Goal: Task Accomplishment & Management: Contribute content

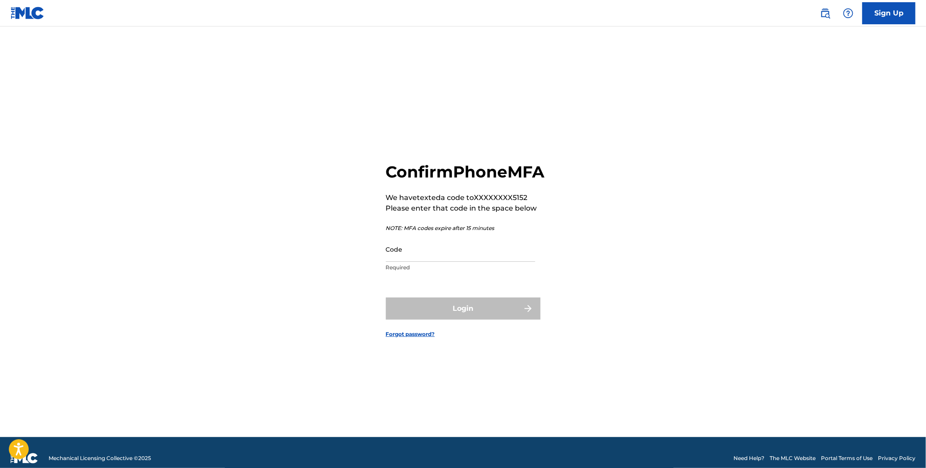
click at [398, 258] on input "Code" at bounding box center [460, 249] width 149 height 25
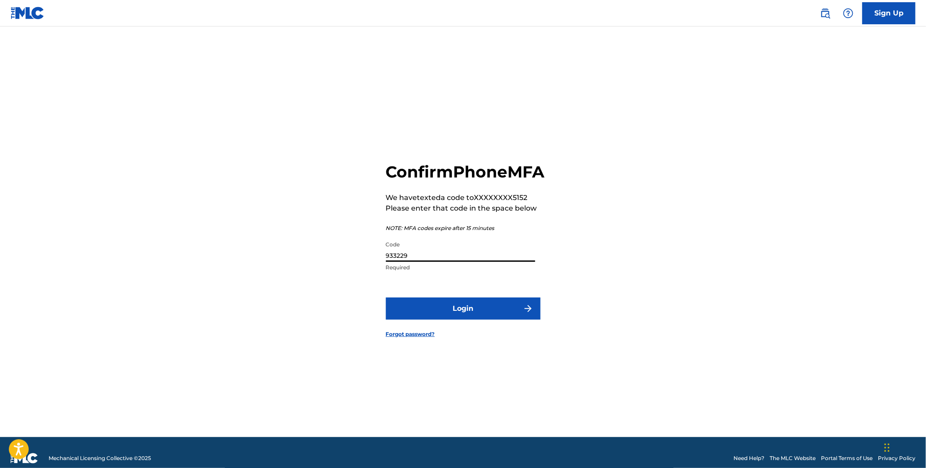
type input "933229"
click at [479, 320] on button "Login" at bounding box center [463, 308] width 154 height 22
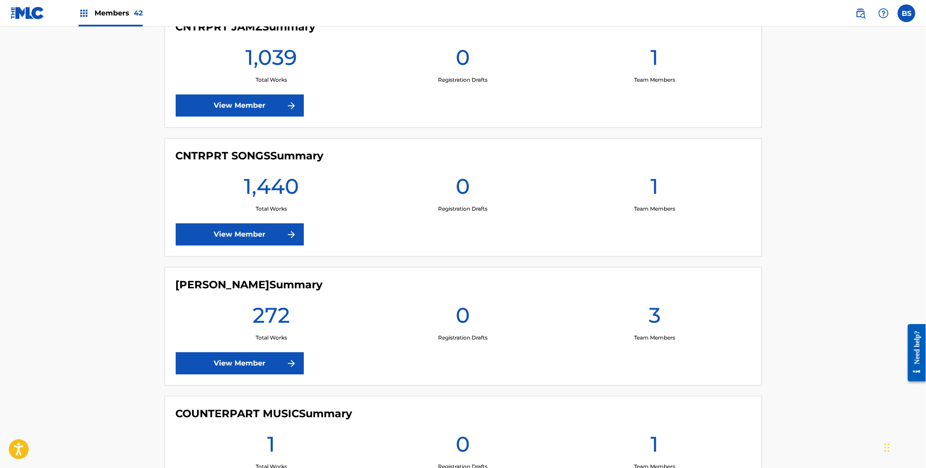
scroll to position [1046, 0]
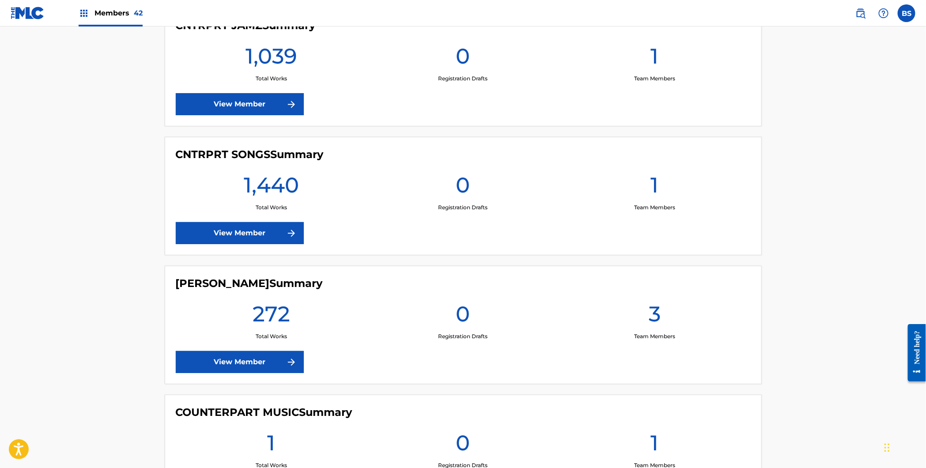
click at [226, 239] on link "View Member" at bounding box center [240, 233] width 128 height 22
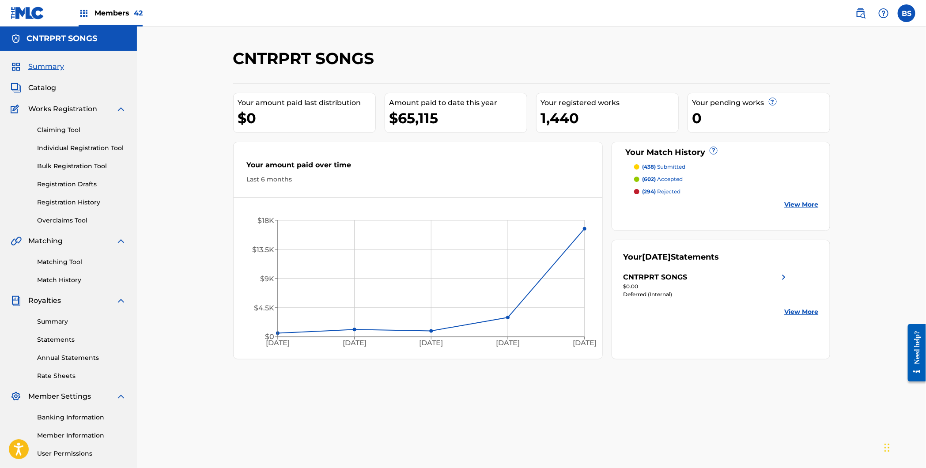
drag, startPoint x: 135, startPoint y: 11, endPoint x: 145, endPoint y: 17, distance: 11.4
click at [135, 11] on span "42" at bounding box center [138, 13] width 9 height 8
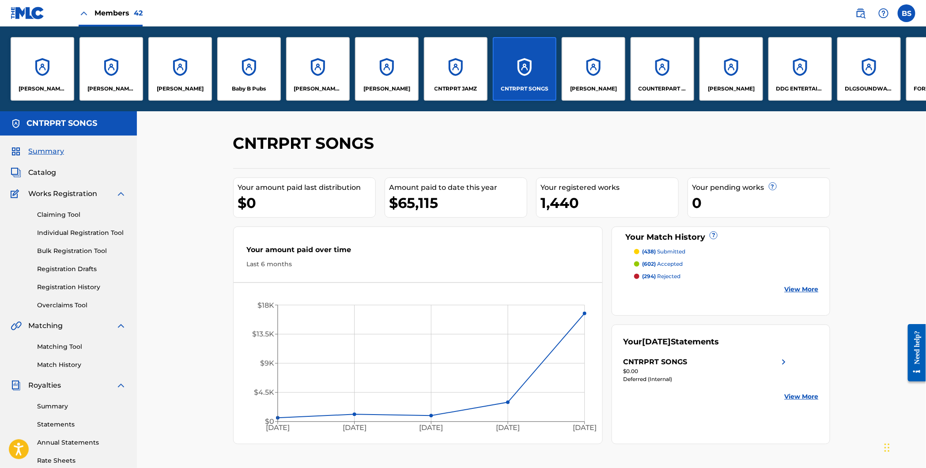
click at [461, 69] on div "CNTRPRT JAMZ" at bounding box center [456, 69] width 64 height 64
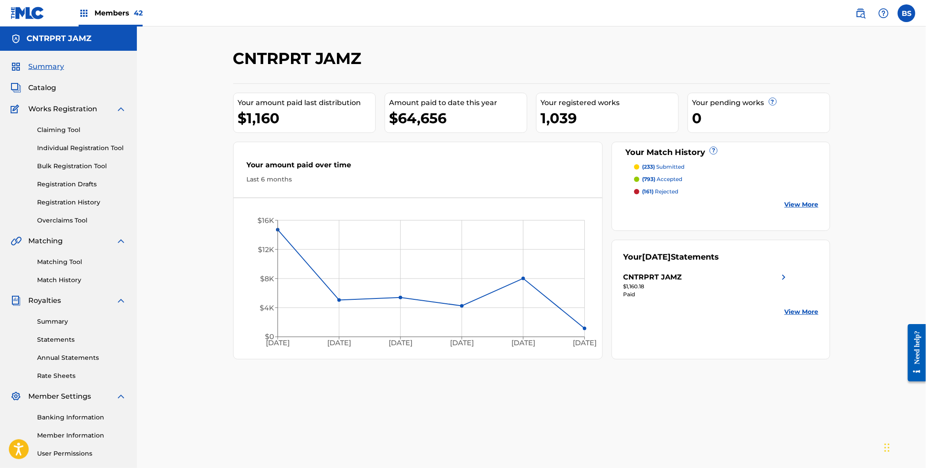
click at [45, 88] on span "Catalog" at bounding box center [42, 88] width 28 height 11
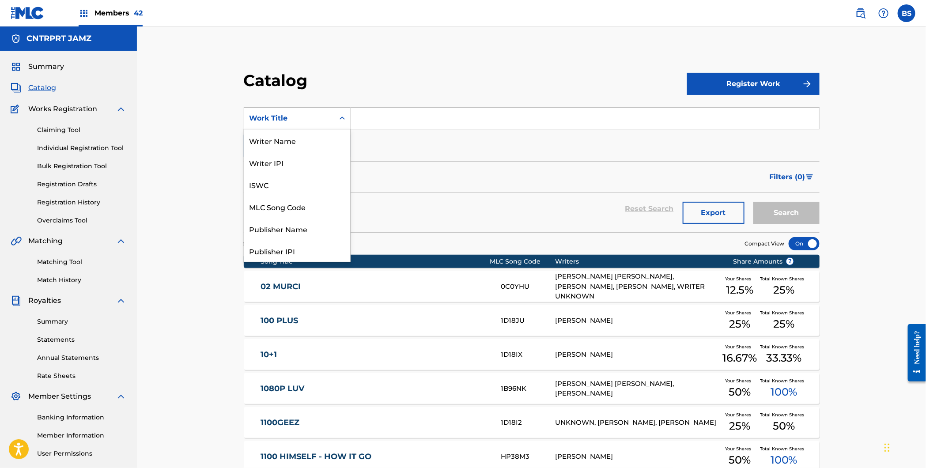
click at [310, 124] on div "Work Title" at bounding box center [289, 118] width 90 height 17
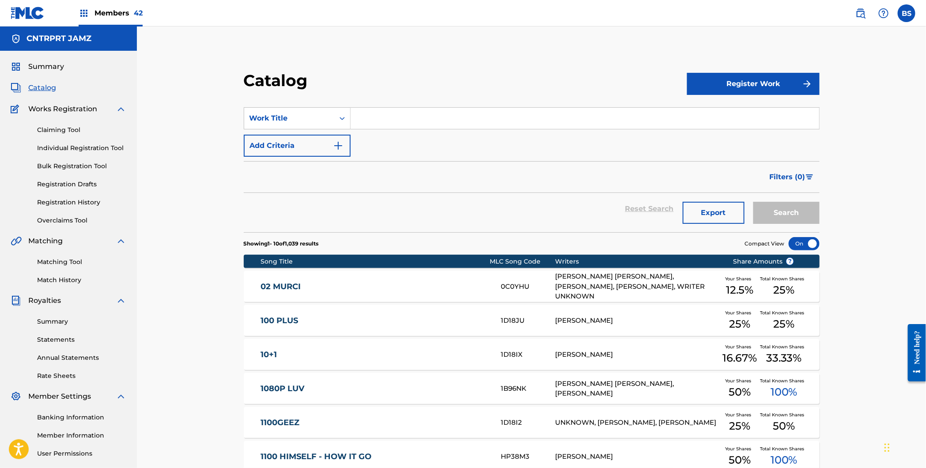
click at [861, 14] on img at bounding box center [860, 13] width 11 height 11
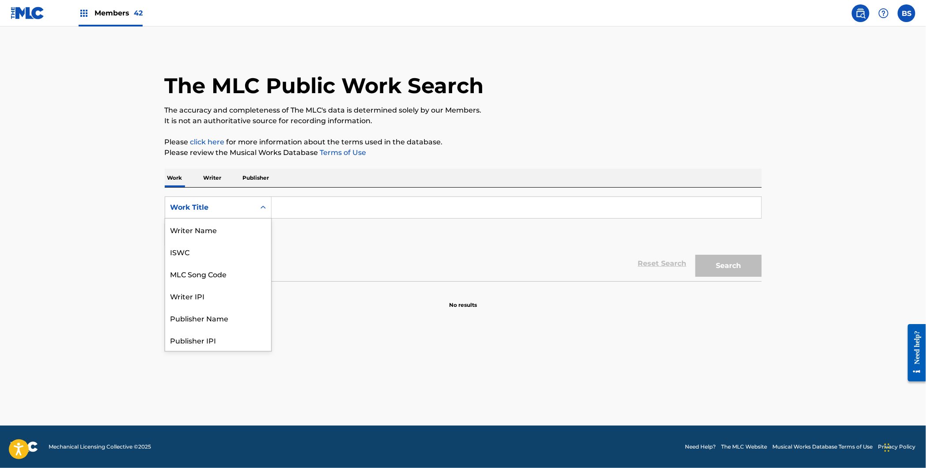
drag, startPoint x: 209, startPoint y: 203, endPoint x: 212, endPoint y: 212, distance: 8.9
click at [209, 203] on div "Work Title" at bounding box center [209, 207] width 79 height 11
drag, startPoint x: 212, startPoint y: 227, endPoint x: 223, endPoint y: 228, distance: 11.1
click at [213, 228] on div "MLC Song Code" at bounding box center [218, 229] width 106 height 22
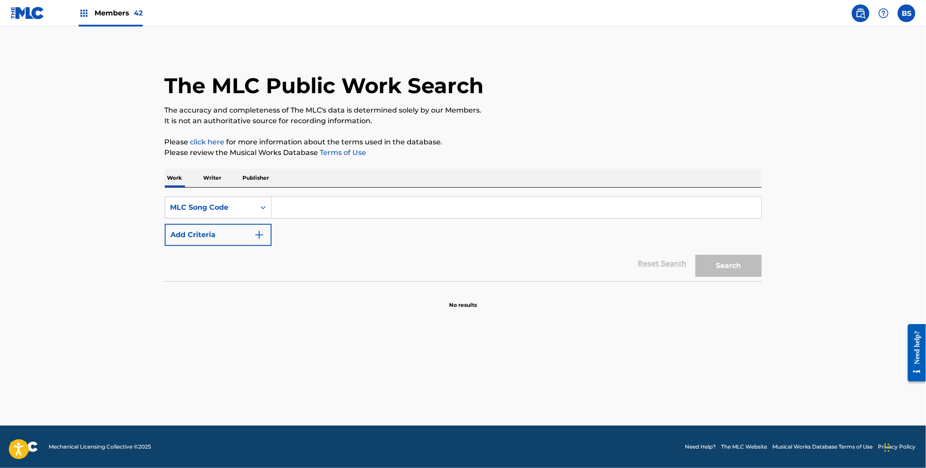
click at [321, 202] on input "Search Form" at bounding box center [515, 207] width 489 height 21
paste input "JC1W9Q"
type input "JC1W9Q"
click at [727, 267] on button "Search" at bounding box center [728, 266] width 66 height 22
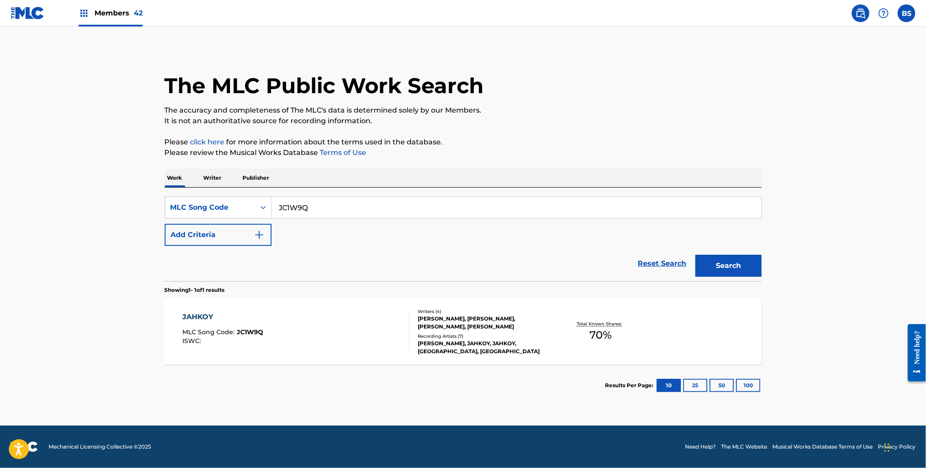
click at [280, 333] on div "JAHKOY MLC Song Code : JC1W9Q ISWC :" at bounding box center [295, 332] width 227 height 40
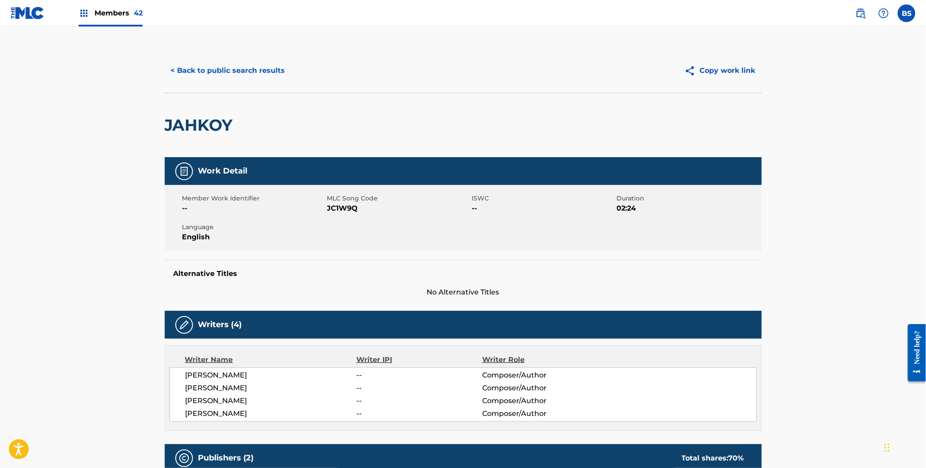
click at [104, 8] on span "Members 42" at bounding box center [118, 13] width 48 height 10
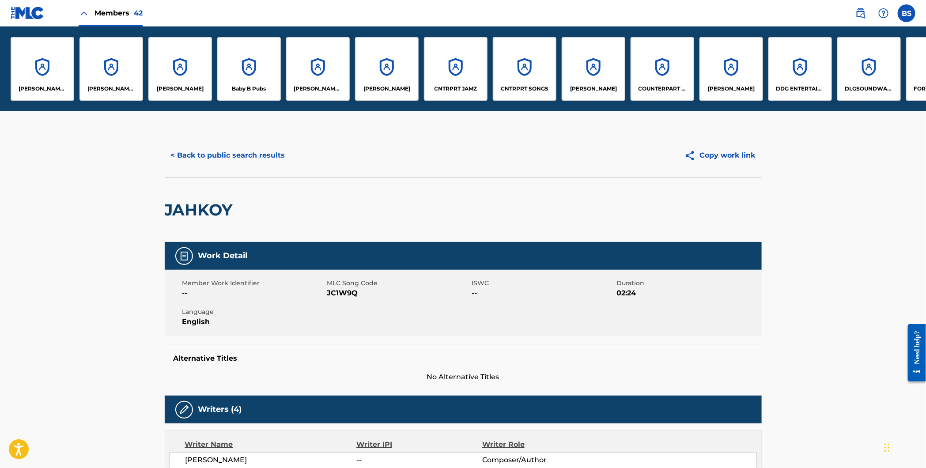
click at [457, 75] on div "CNTRPRT JAMZ" at bounding box center [456, 69] width 64 height 64
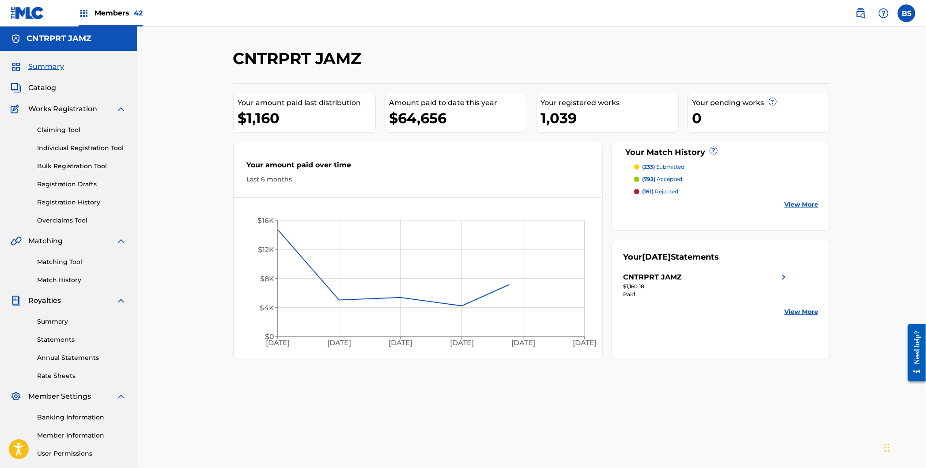
click at [78, 168] on link "Bulk Registration Tool" at bounding box center [81, 166] width 89 height 9
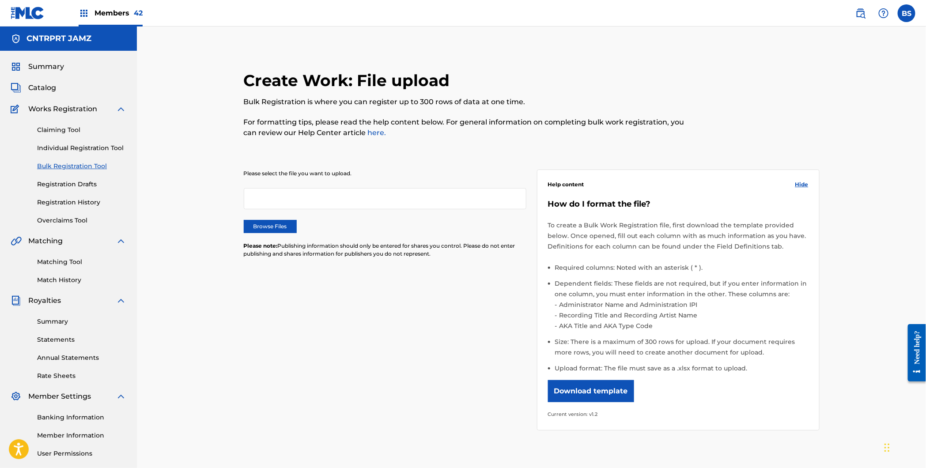
click at [42, 87] on span "Catalog" at bounding box center [42, 88] width 28 height 11
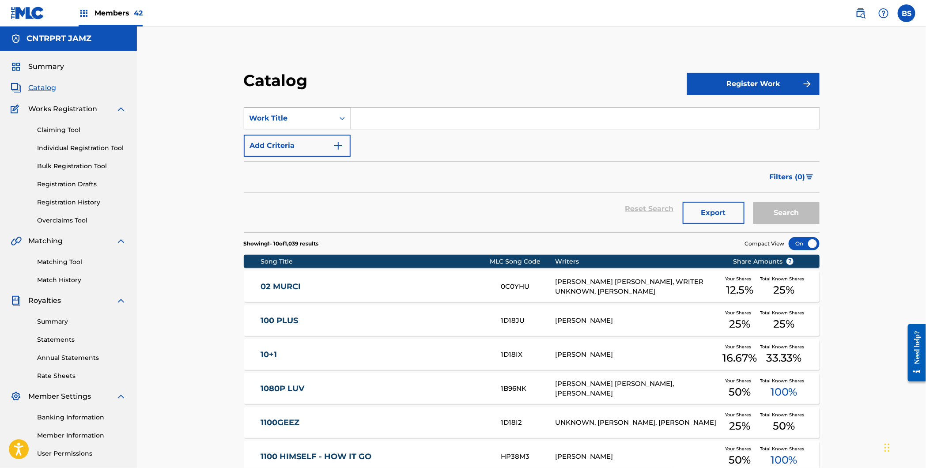
click at [298, 119] on div "Work Title" at bounding box center [288, 118] width 79 height 11
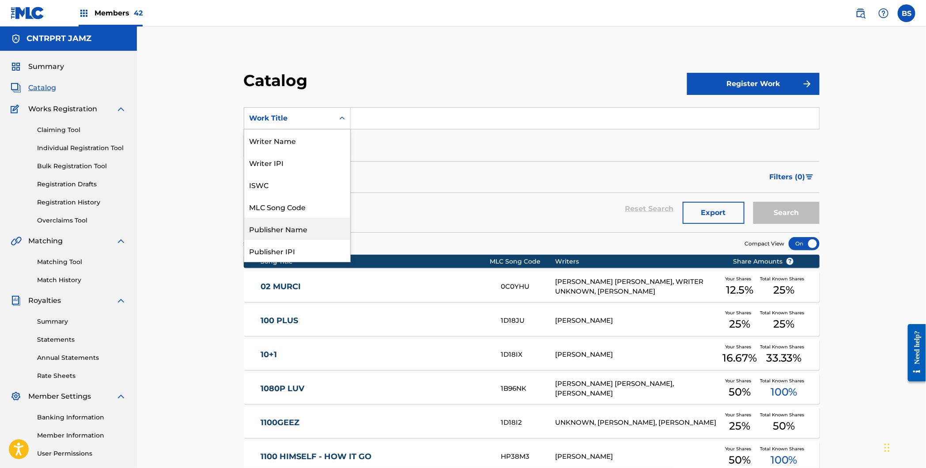
drag, startPoint x: 288, startPoint y: 230, endPoint x: 305, endPoint y: 218, distance: 20.6
click at [289, 230] on div "Publisher Name" at bounding box center [297, 229] width 106 height 22
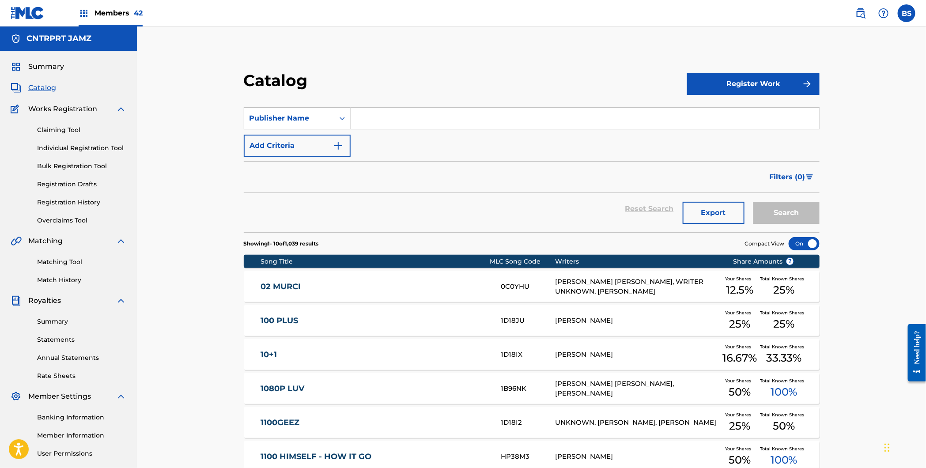
click at [408, 113] on input "Search Form" at bounding box center [584, 118] width 468 height 21
type input "hood"
click at [753, 202] on button "Search" at bounding box center [786, 213] width 66 height 22
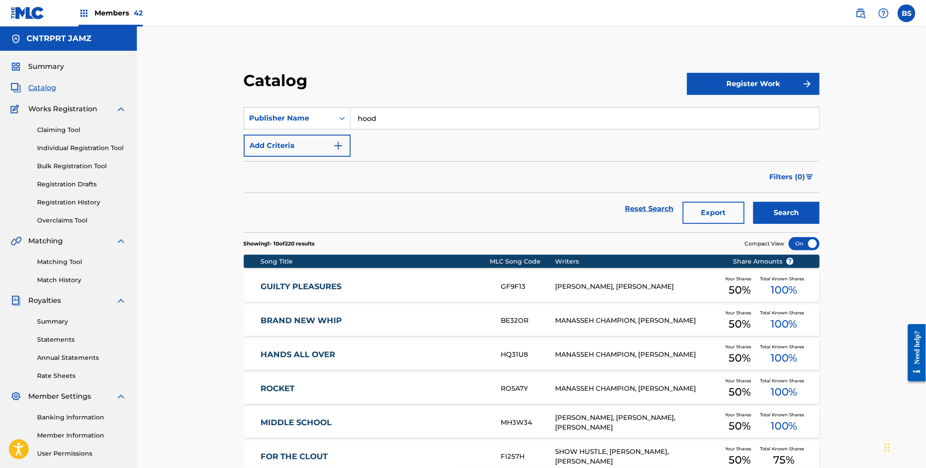
click at [407, 283] on link "GUILTY PLEASURES" at bounding box center [375, 287] width 228 height 10
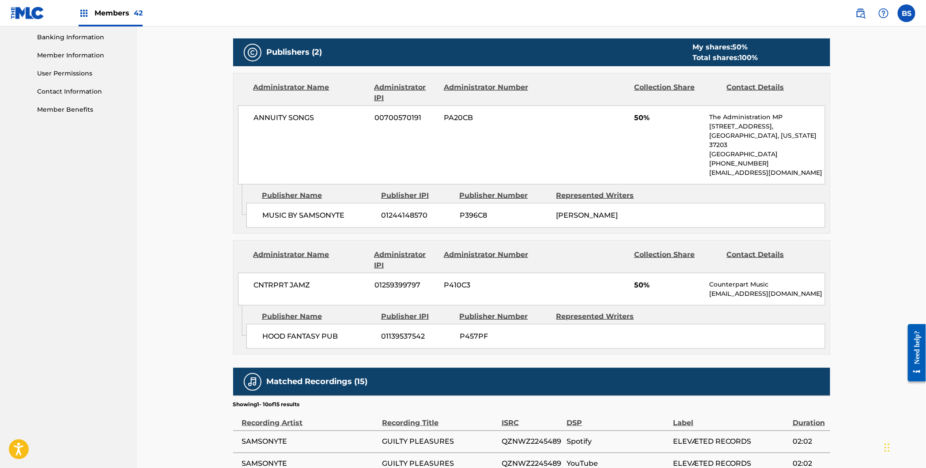
scroll to position [497, 0]
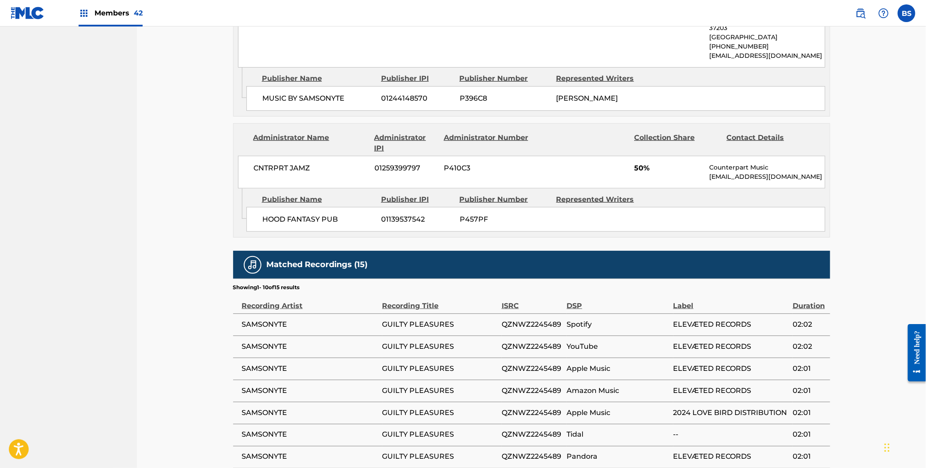
click at [457, 218] on div "HOOD FANTASY PUB 01139537542 P457PF" at bounding box center [535, 219] width 579 height 25
drag, startPoint x: 457, startPoint y: 218, endPoint x: 483, endPoint y: 218, distance: 25.6
click at [463, 219] on div "HOOD FANTASY PUB 01139537542 P457PF" at bounding box center [535, 219] width 579 height 25
copy span "P457PF"
click at [322, 222] on span "HOOD FANTASY PUB" at bounding box center [318, 219] width 113 height 11
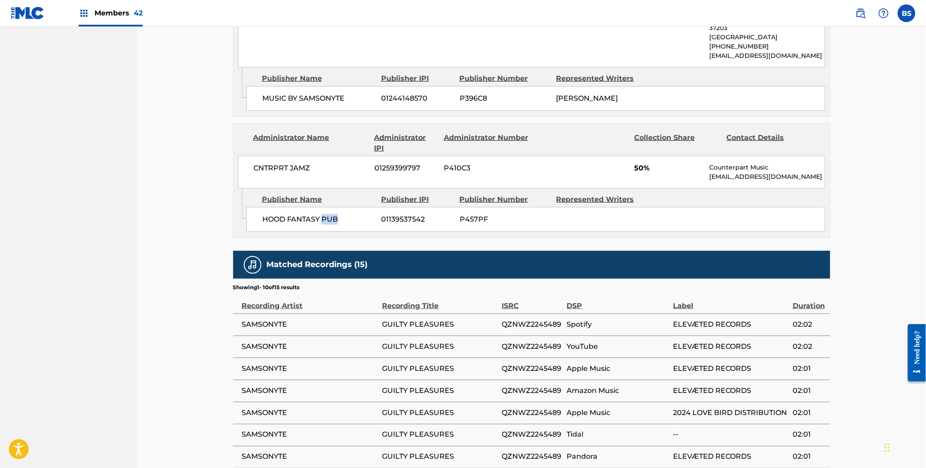
click at [322, 222] on span "HOOD FANTASY PUB" at bounding box center [318, 219] width 113 height 11
drag, startPoint x: 322, startPoint y: 222, endPoint x: 361, endPoint y: 200, distance: 44.5
click at [322, 222] on span "HOOD FANTASY PUB" at bounding box center [318, 219] width 113 height 11
copy div "HOOD FANTASY PUB"
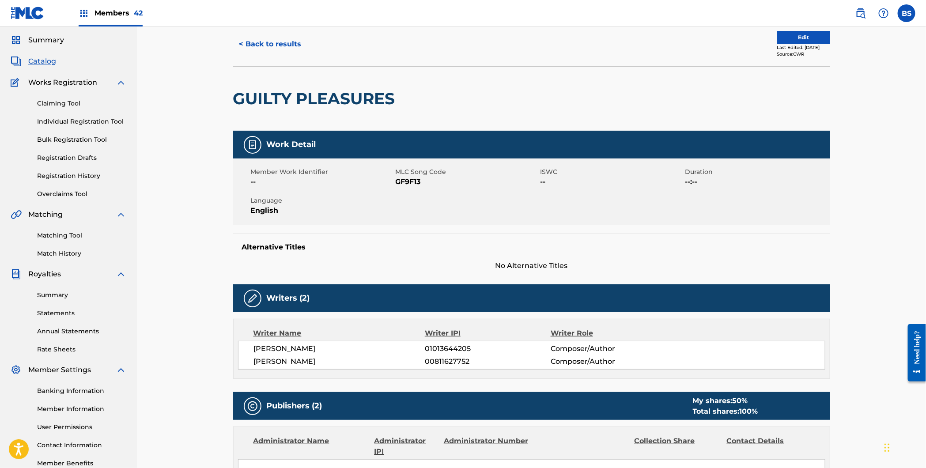
scroll to position [0, 0]
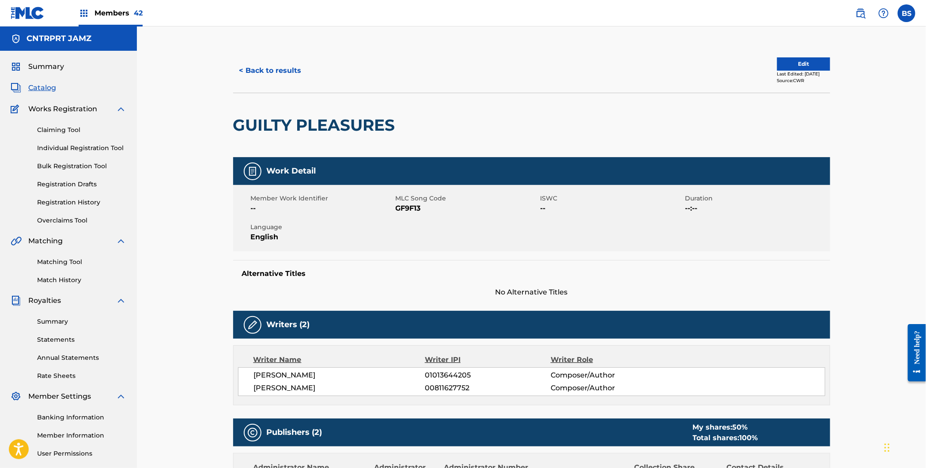
click at [97, 168] on link "Bulk Registration Tool" at bounding box center [81, 166] width 89 height 9
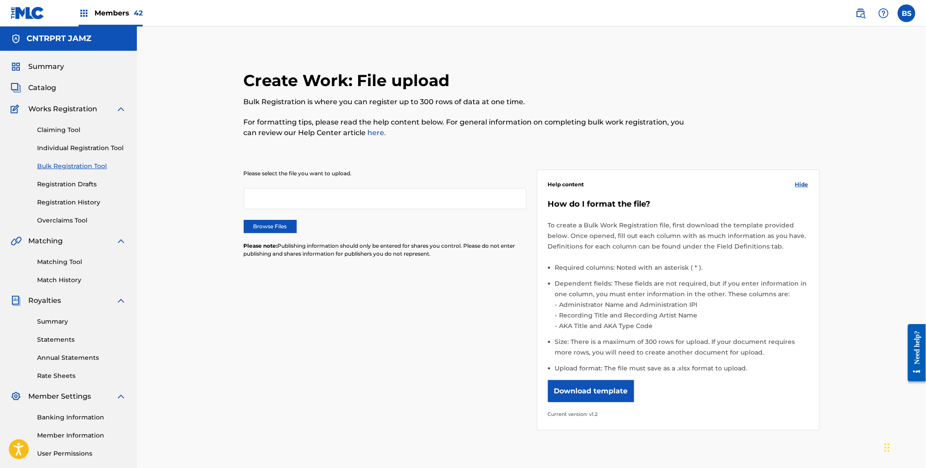
click at [270, 222] on label "Browse Files" at bounding box center [270, 226] width 53 height 13
click at [0, 0] on input "Browse Files" at bounding box center [0, 0] width 0 height 0
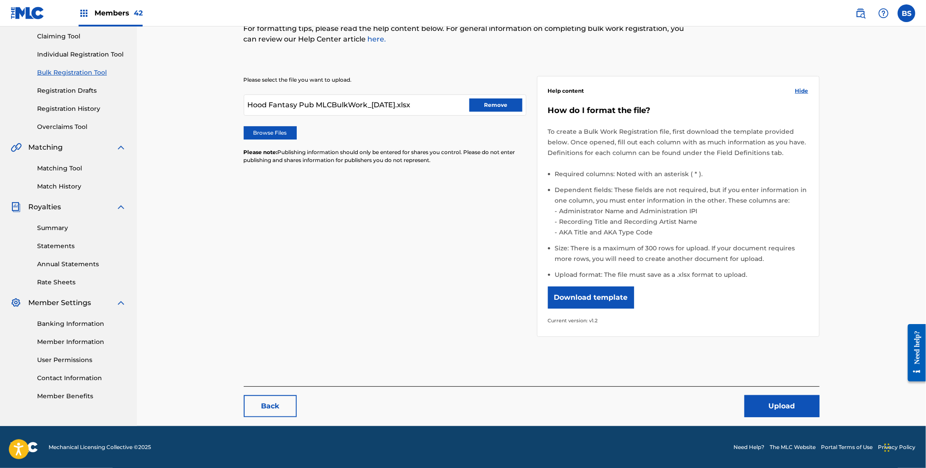
click at [785, 396] on button "Upload" at bounding box center [781, 406] width 75 height 22
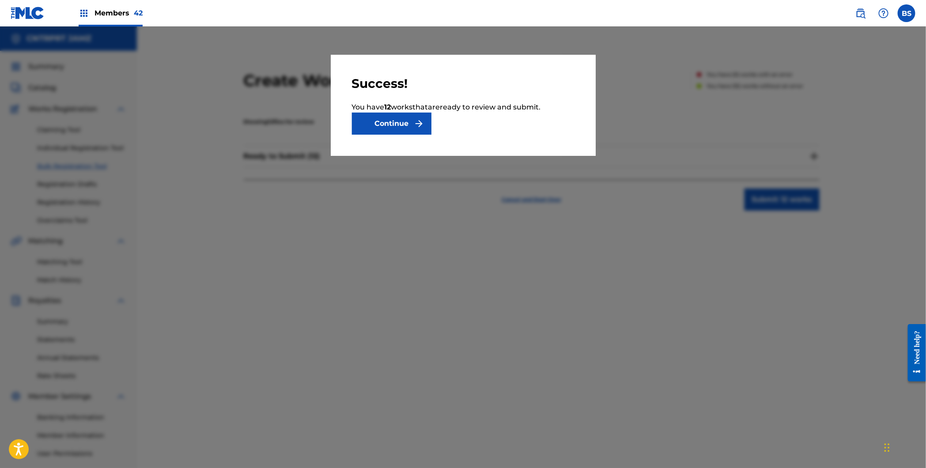
drag, startPoint x: 386, startPoint y: 120, endPoint x: 407, endPoint y: 134, distance: 25.2
click at [386, 120] on button "Continue" at bounding box center [391, 124] width 79 height 22
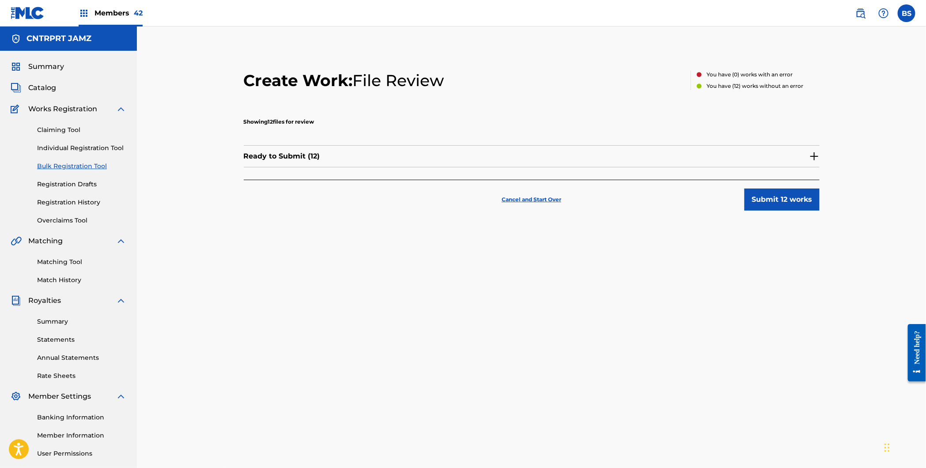
click at [811, 157] on img at bounding box center [814, 156] width 11 height 11
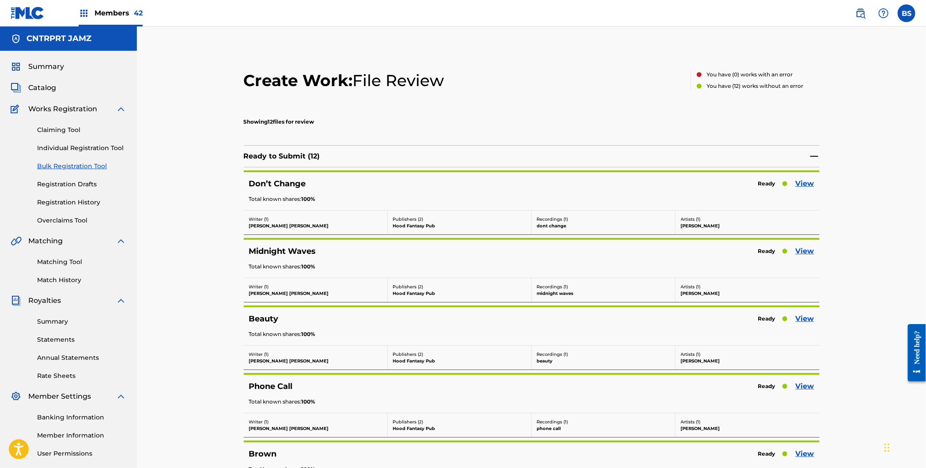
click at [811, 184] on link "View" at bounding box center [804, 183] width 19 height 11
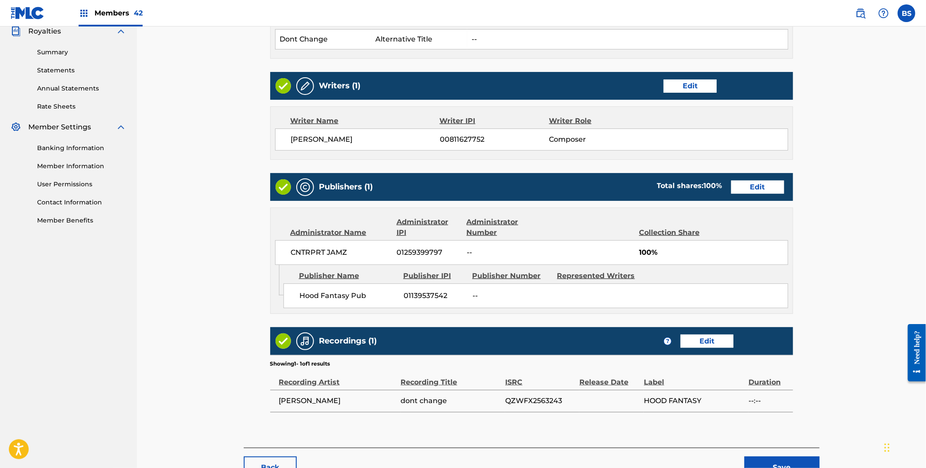
scroll to position [332, 0]
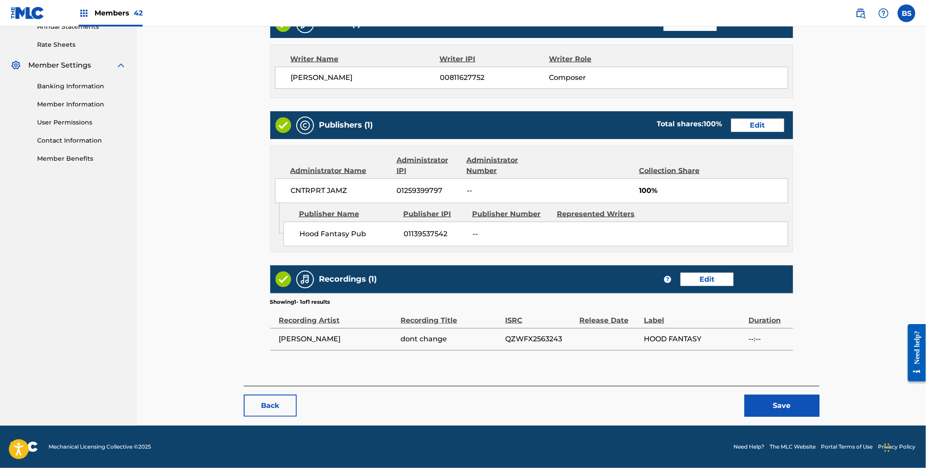
click at [288, 404] on button "Back" at bounding box center [270, 406] width 53 height 22
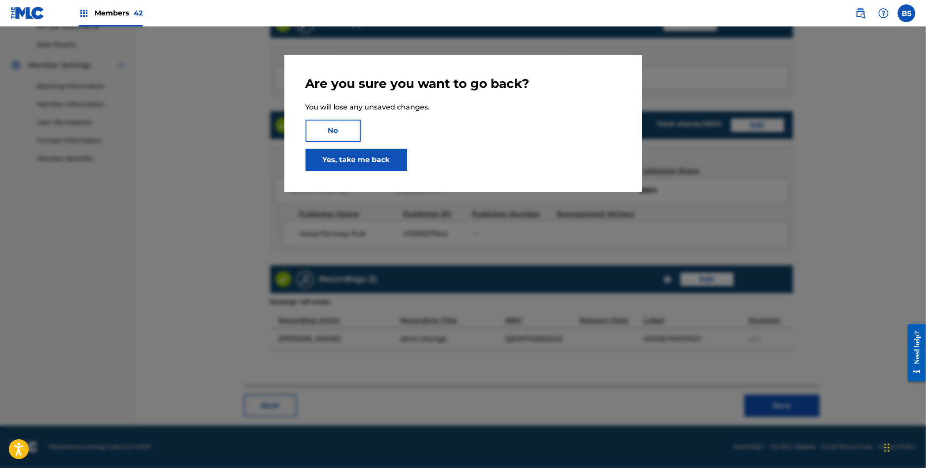
drag, startPoint x: 340, startPoint y: 132, endPoint x: 379, endPoint y: 193, distance: 72.7
click at [340, 132] on button "No" at bounding box center [332, 131] width 55 height 22
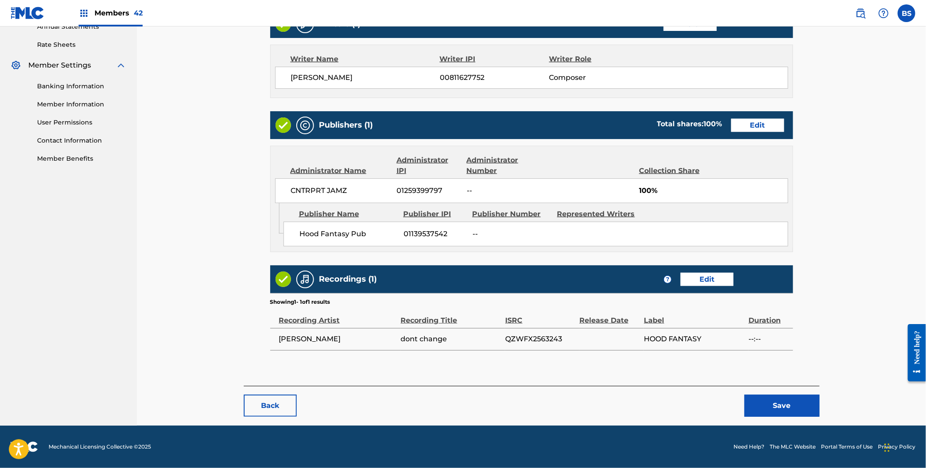
drag, startPoint x: 792, startPoint y: 405, endPoint x: 719, endPoint y: 287, distance: 138.7
click at [792, 405] on button "Save" at bounding box center [781, 406] width 75 height 22
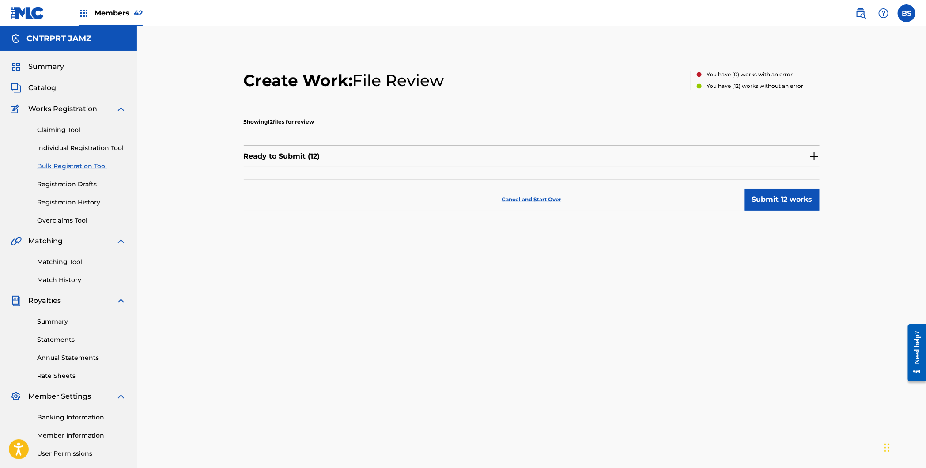
click at [798, 203] on button "Submit 12 works" at bounding box center [781, 199] width 75 height 22
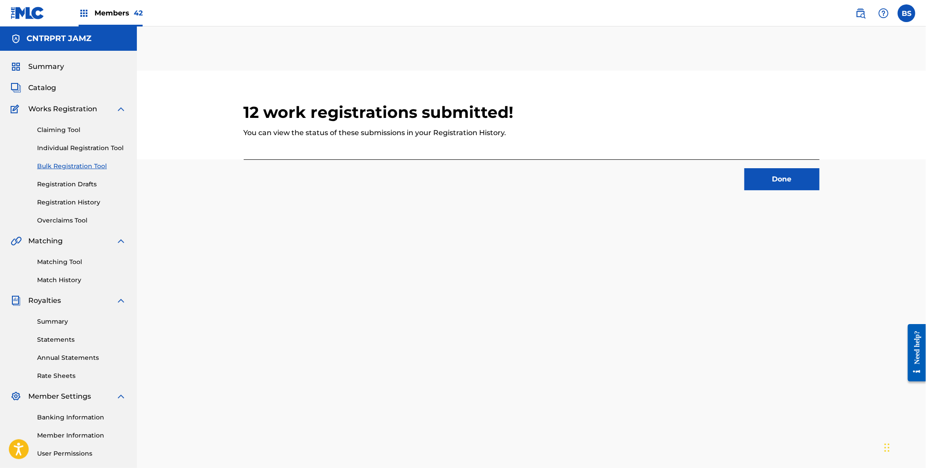
click at [801, 180] on button "Done" at bounding box center [781, 179] width 75 height 22
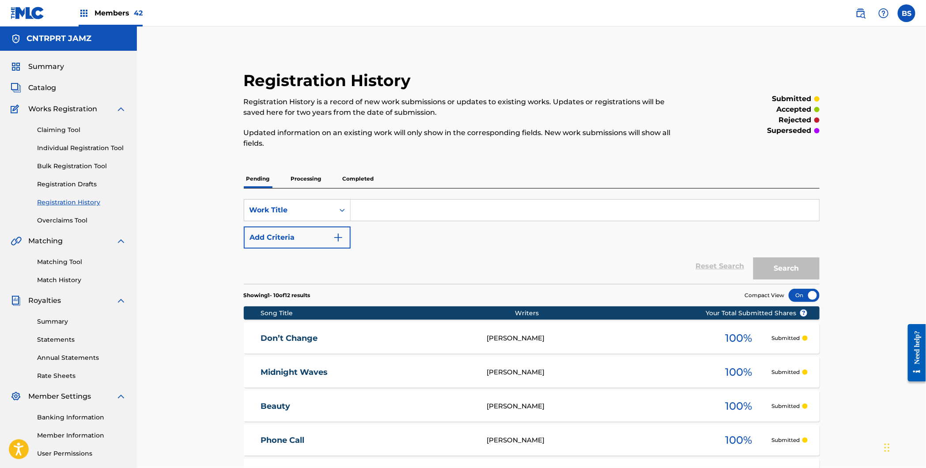
click at [859, 12] on img at bounding box center [860, 13] width 11 height 11
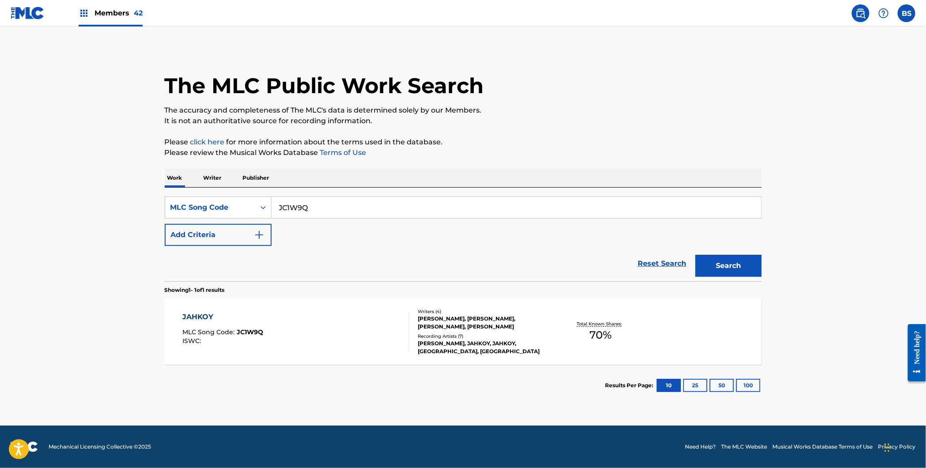
click at [213, 177] on p "Writer" at bounding box center [212, 178] width 23 height 19
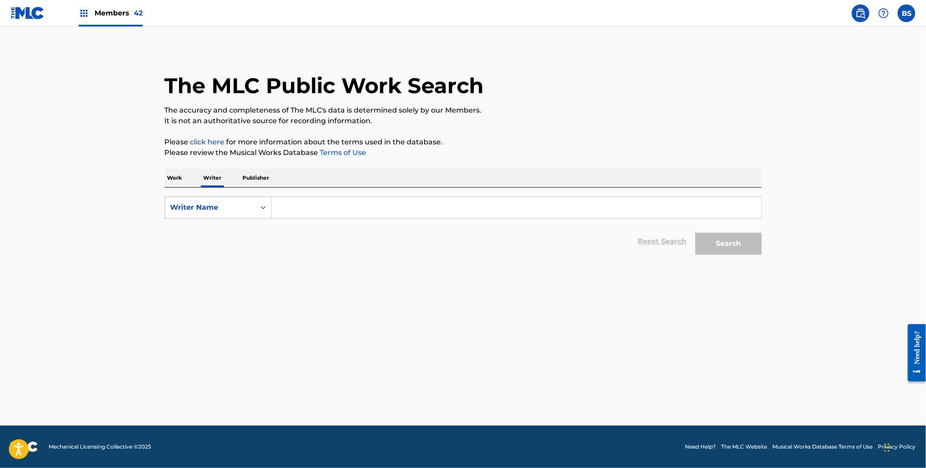
drag, startPoint x: 213, startPoint y: 210, endPoint x: 209, endPoint y: 217, distance: 8.3
click at [213, 211] on div "Writer Name" at bounding box center [209, 207] width 79 height 11
drag, startPoint x: 209, startPoint y: 232, endPoint x: 301, endPoint y: 220, distance: 93.0
click at [213, 233] on div "Writer IPI" at bounding box center [218, 229] width 106 height 22
click at [330, 211] on input "Search Form" at bounding box center [515, 207] width 489 height 21
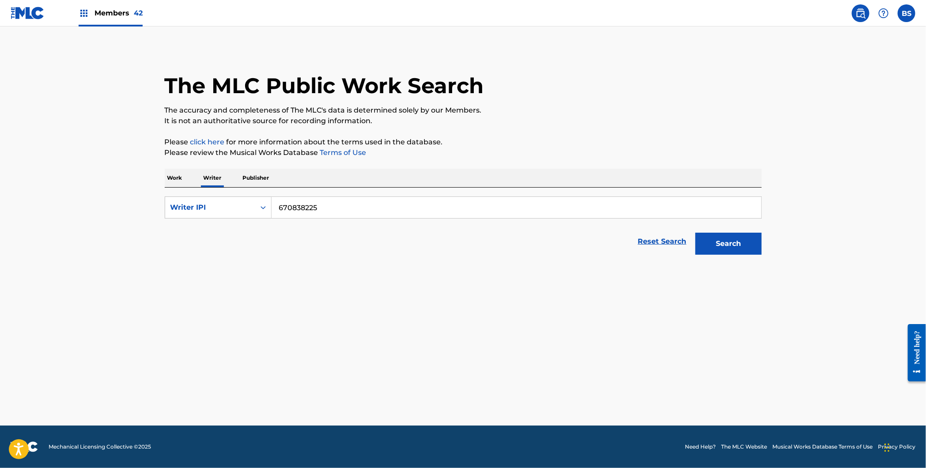
click at [276, 207] on input "670838225" at bounding box center [515, 207] width 489 height 21
type input "00670838225"
click at [695, 233] on button "Search" at bounding box center [728, 244] width 66 height 22
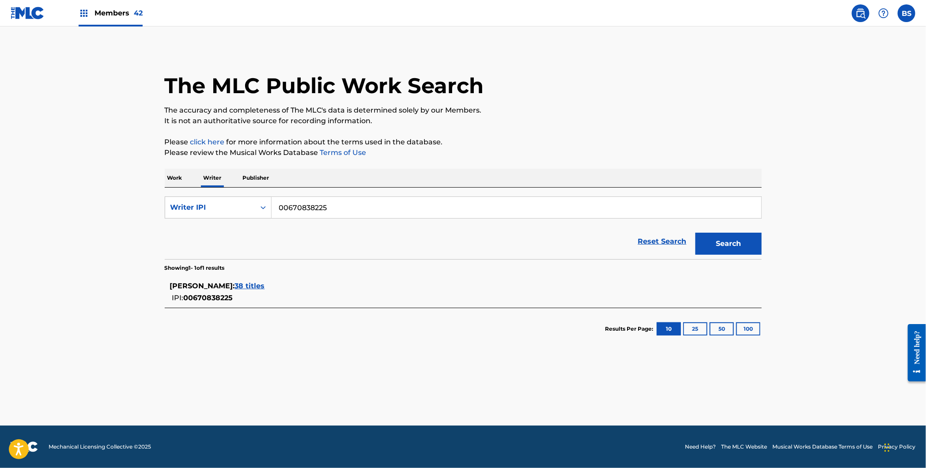
click at [251, 285] on span "38 titles" at bounding box center [250, 286] width 30 height 8
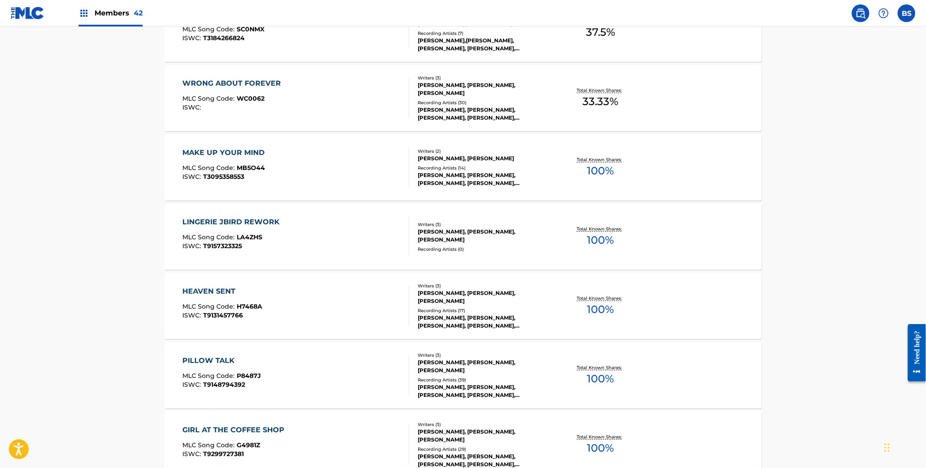
scroll to position [479, 0]
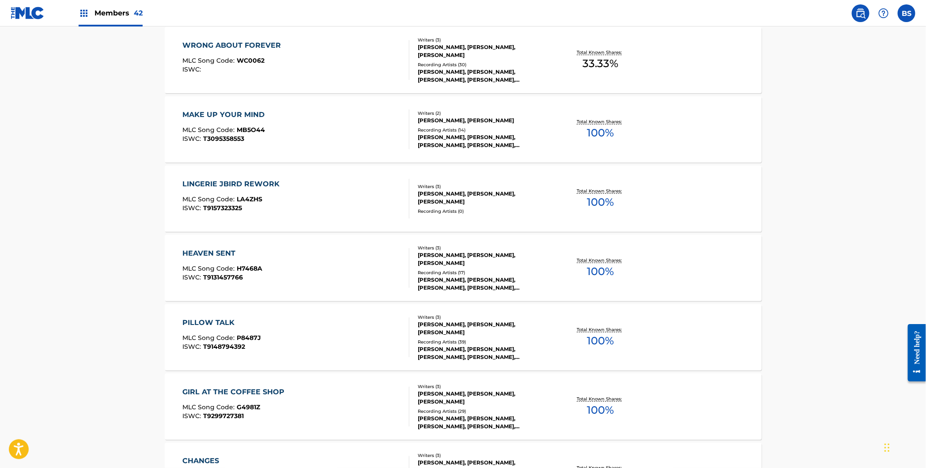
click at [350, 200] on div "LINGERIE JBIRD REWORK MLC Song Code : LA4ZHS ISWC : T9157323325" at bounding box center [295, 199] width 227 height 40
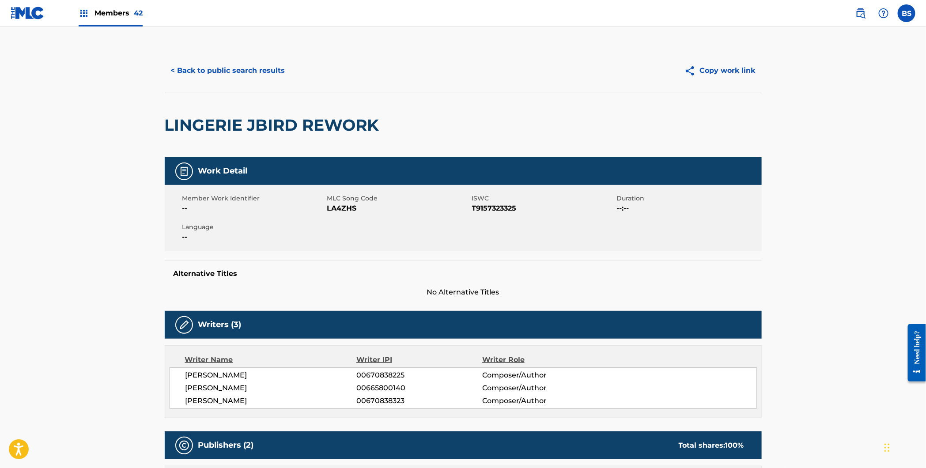
click at [250, 68] on button "< Back to public search results" at bounding box center [228, 71] width 127 height 22
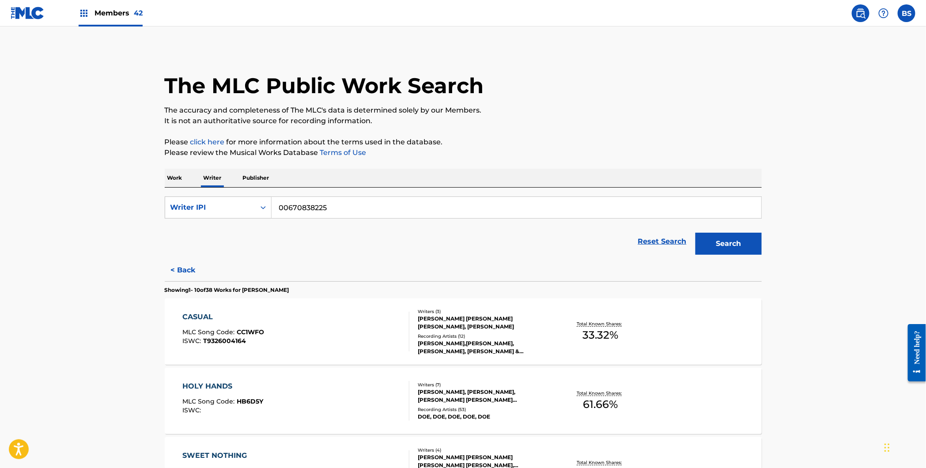
click at [278, 209] on input "00670838225" at bounding box center [515, 207] width 489 height 21
drag, startPoint x: 173, startPoint y: 176, endPoint x: 177, endPoint y: 178, distance: 4.5
click at [173, 177] on p "Work" at bounding box center [175, 178] width 20 height 19
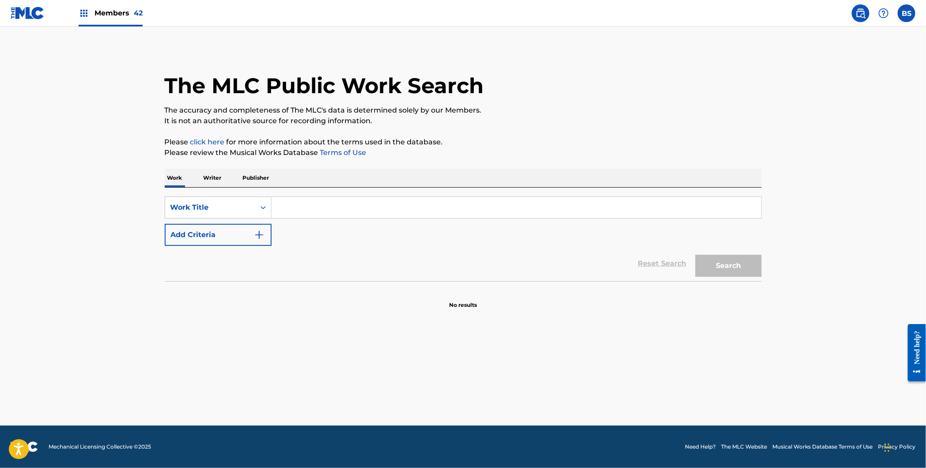
click at [312, 205] on input "Search Form" at bounding box center [515, 207] width 489 height 21
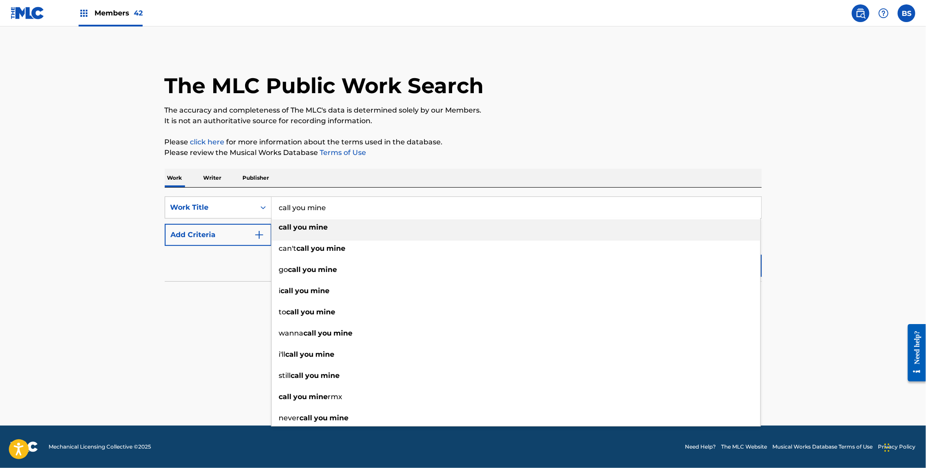
type input "call you mine"
click at [306, 225] on strong "you" at bounding box center [301, 227] width 14 height 8
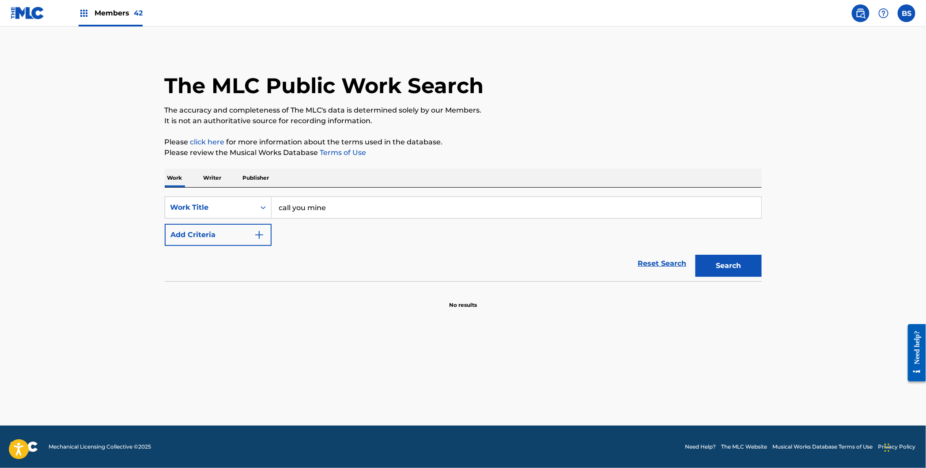
click at [220, 233] on button "Add Criteria" at bounding box center [218, 235] width 107 height 22
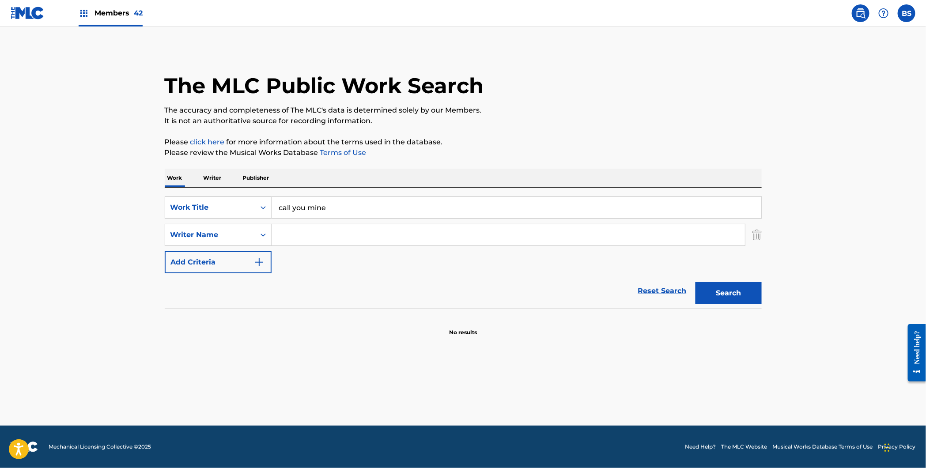
click at [325, 233] on input "Search Form" at bounding box center [507, 234] width 473 height 21
type input "bernat"
click at [695, 282] on button "Search" at bounding box center [728, 293] width 66 height 22
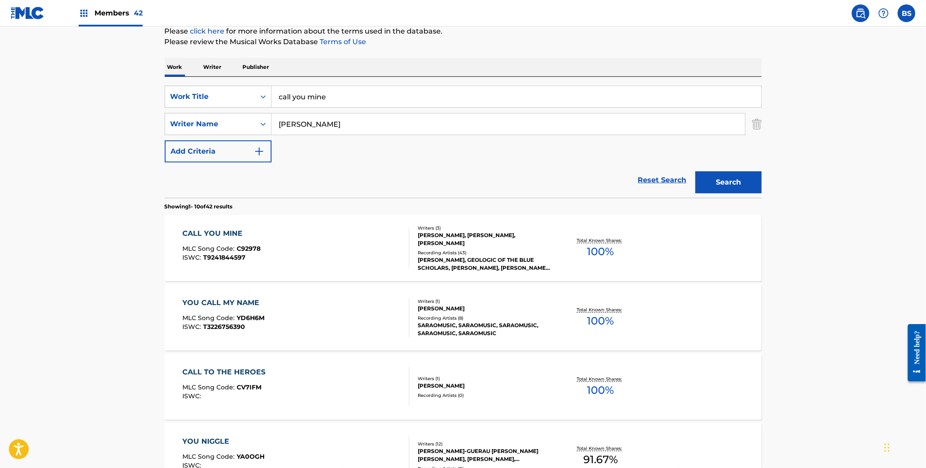
scroll to position [111, 0]
click at [359, 239] on div "CALL YOU MINE MLC Song Code : C92978 ISWC : T9241844597" at bounding box center [295, 248] width 227 height 40
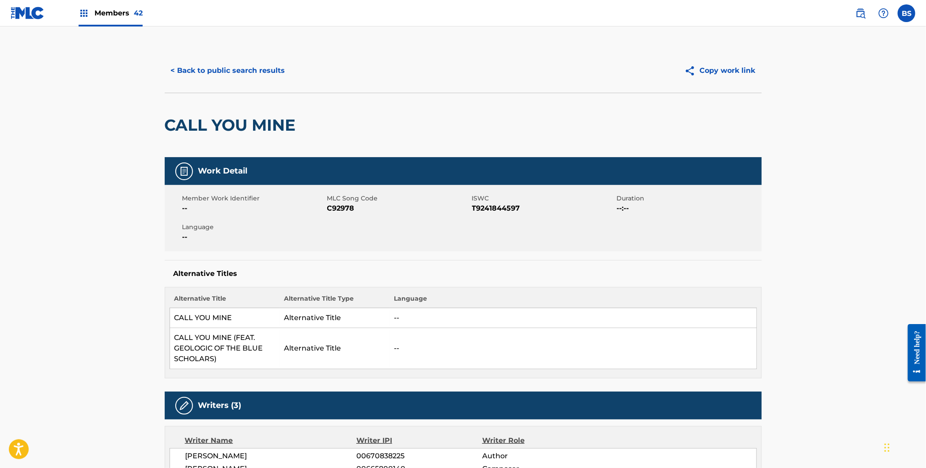
click at [233, 71] on button "< Back to public search results" at bounding box center [228, 71] width 127 height 22
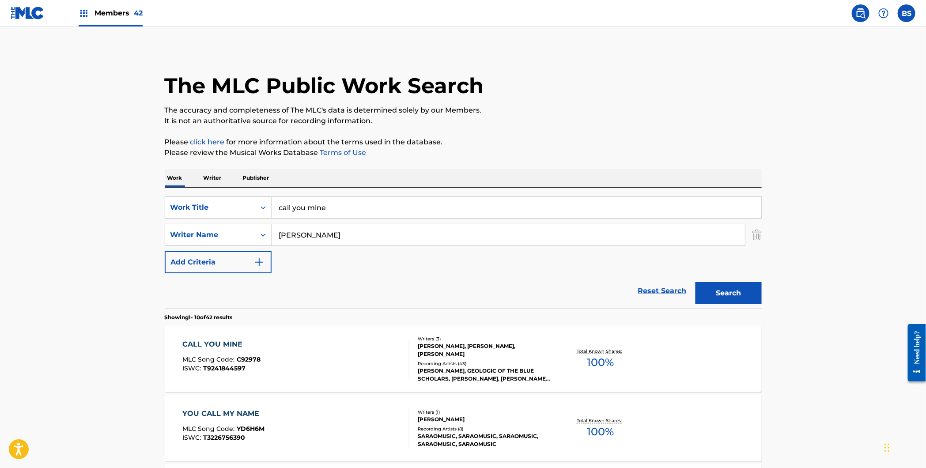
click at [102, 18] on div "Members 42" at bounding box center [111, 13] width 64 height 26
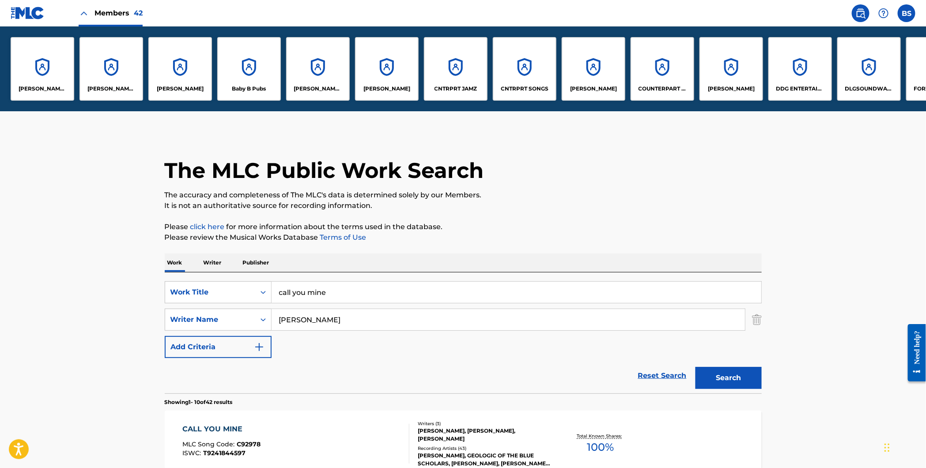
click at [522, 71] on div "CNTRPRT SONGS" at bounding box center [525, 69] width 64 height 64
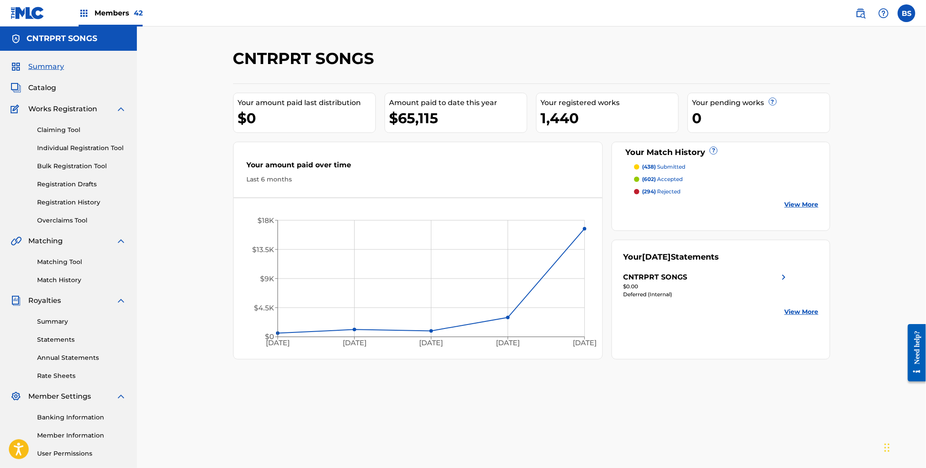
click at [45, 89] on span "Catalog" at bounding box center [42, 88] width 28 height 11
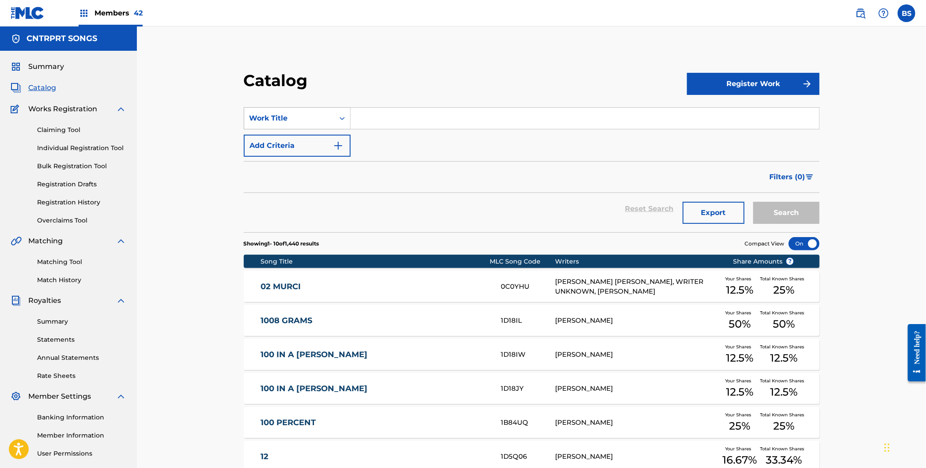
click at [305, 108] on div "Work Title" at bounding box center [297, 118] width 107 height 22
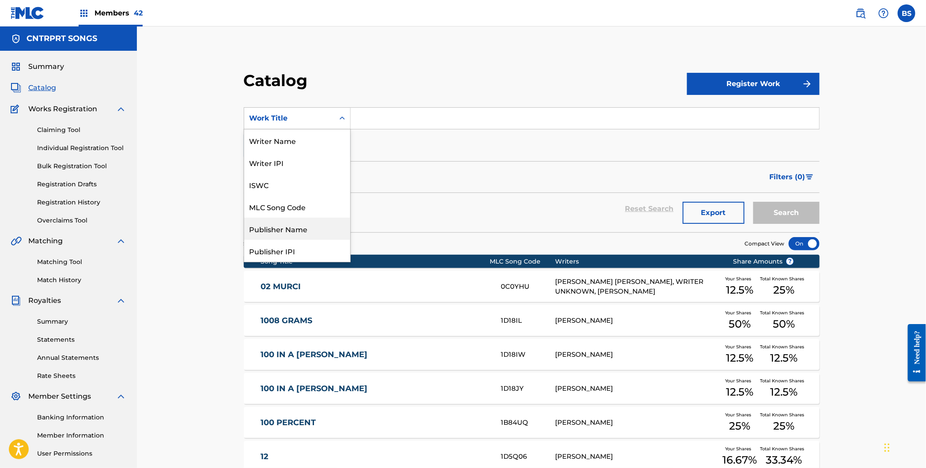
drag, startPoint x: 289, startPoint y: 233, endPoint x: 299, endPoint y: 225, distance: 13.2
click at [290, 233] on div "Publisher Name" at bounding box center [297, 229] width 106 height 22
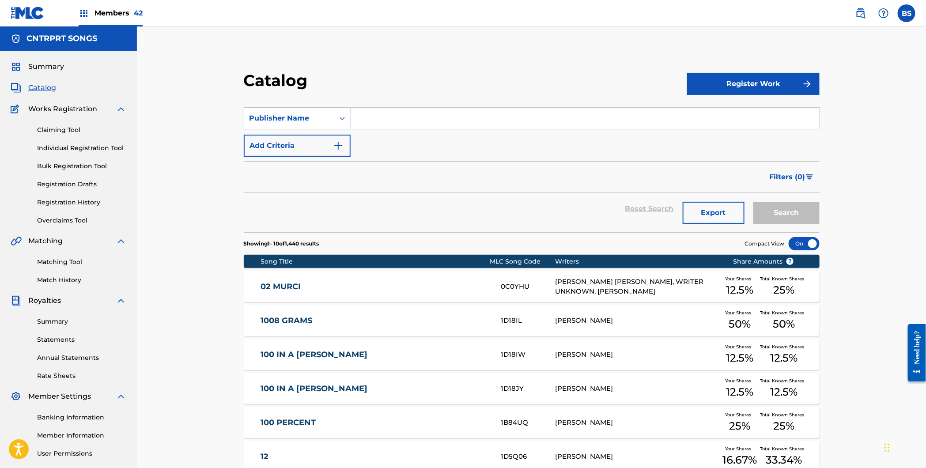
click at [390, 110] on input "Search Form" at bounding box center [584, 118] width 468 height 21
type input "augusto"
click at [753, 202] on button "Search" at bounding box center [786, 213] width 66 height 22
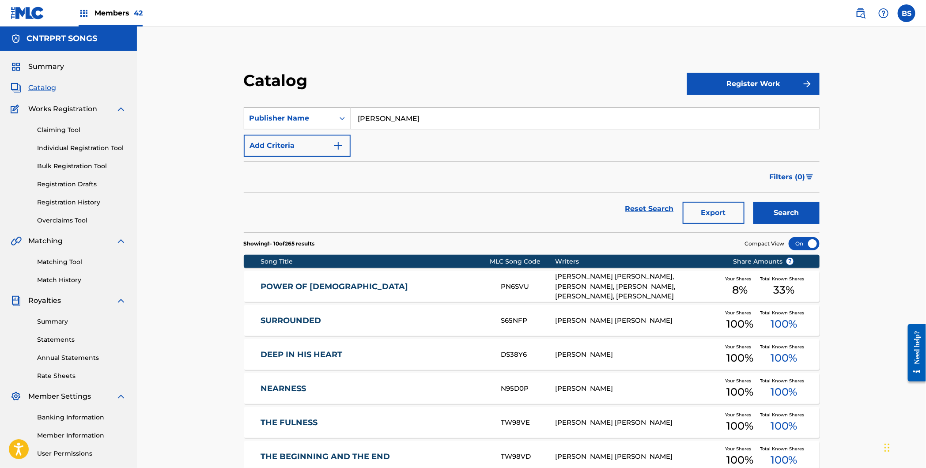
click at [722, 213] on button "Export" at bounding box center [713, 213] width 62 height 22
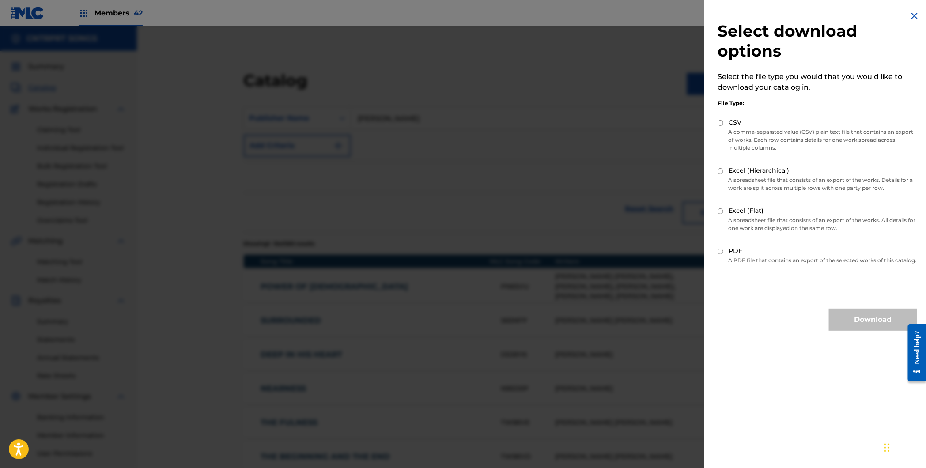
click at [724, 209] on div "Excel (Flat)" at bounding box center [816, 211] width 199 height 10
click at [721, 211] on input "Excel (Flat)" at bounding box center [720, 211] width 6 height 6
radio input "true"
click at [879, 327] on button "Download" at bounding box center [872, 320] width 88 height 22
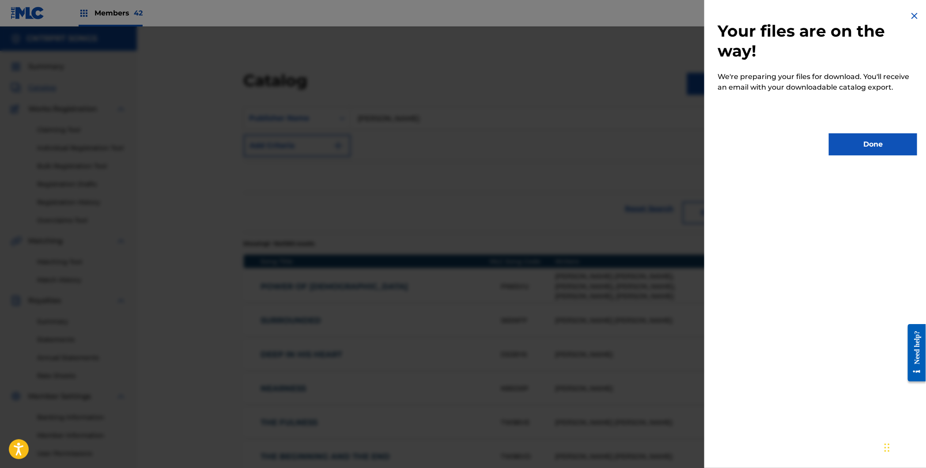
drag, startPoint x: 886, startPoint y: 143, endPoint x: 438, endPoint y: 212, distance: 453.2
click at [886, 143] on button "Done" at bounding box center [872, 144] width 88 height 22
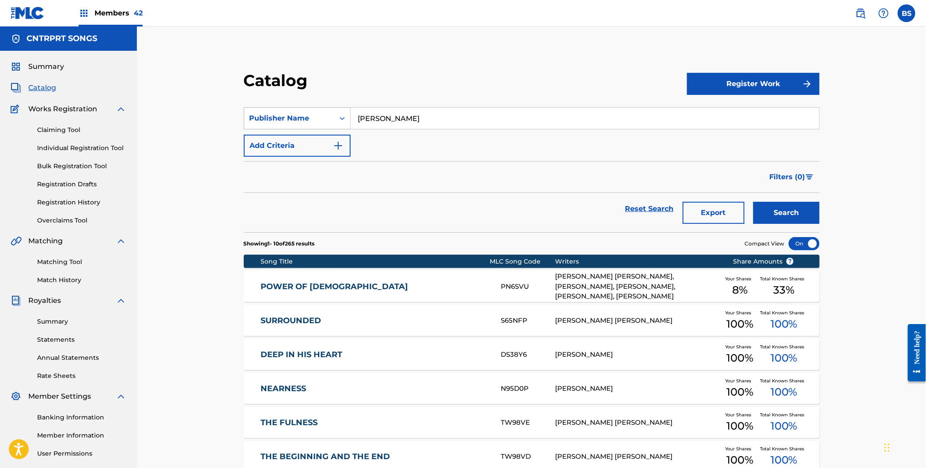
click at [285, 115] on div "Publisher Name" at bounding box center [289, 118] width 90 height 17
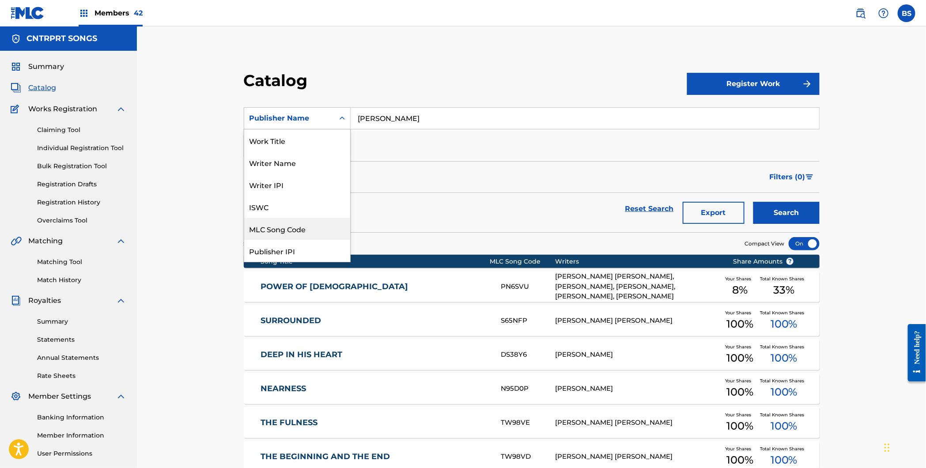
drag, startPoint x: 296, startPoint y: 223, endPoint x: 415, endPoint y: 106, distance: 167.6
click at [296, 223] on div "MLC Song Code" at bounding box center [297, 229] width 106 height 22
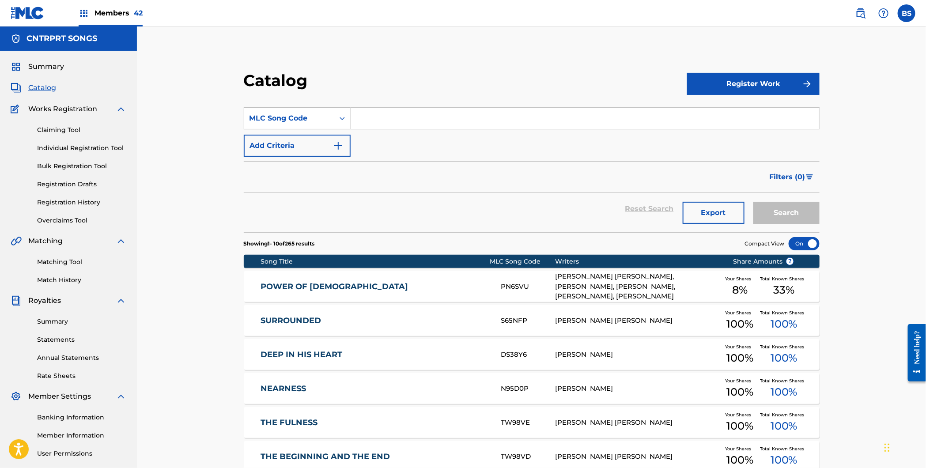
drag, startPoint x: 412, startPoint y: 104, endPoint x: 409, endPoint y: 110, distance: 6.3
click at [412, 105] on section "SearchWithCriteriaf353ae10-6013-4669-942c-d8f89f554cc8 MLC Song Code Add Criter…" at bounding box center [532, 164] width 576 height 135
drag, startPoint x: 403, startPoint y: 120, endPoint x: 732, endPoint y: 194, distance: 337.0
click at [403, 120] on input "Search Form" at bounding box center [584, 118] width 468 height 21
paste input "S65NFP"
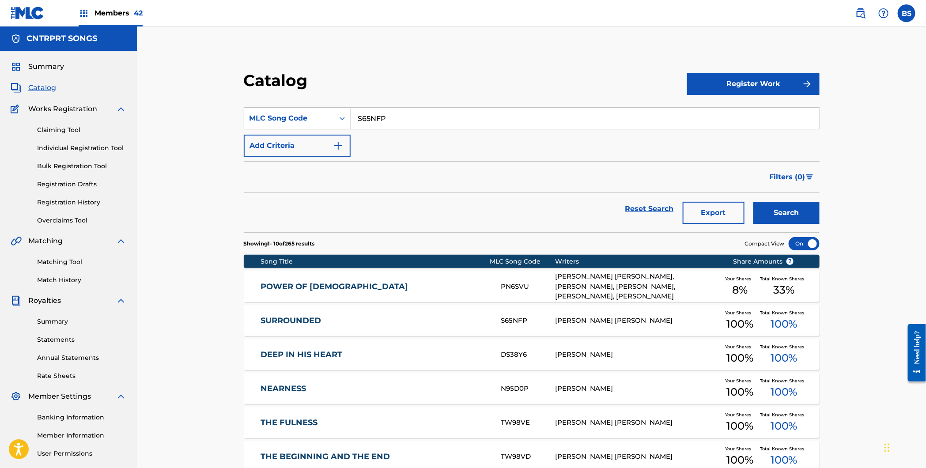
type input "S65NFP"
click at [790, 214] on button "Search" at bounding box center [786, 213] width 66 height 22
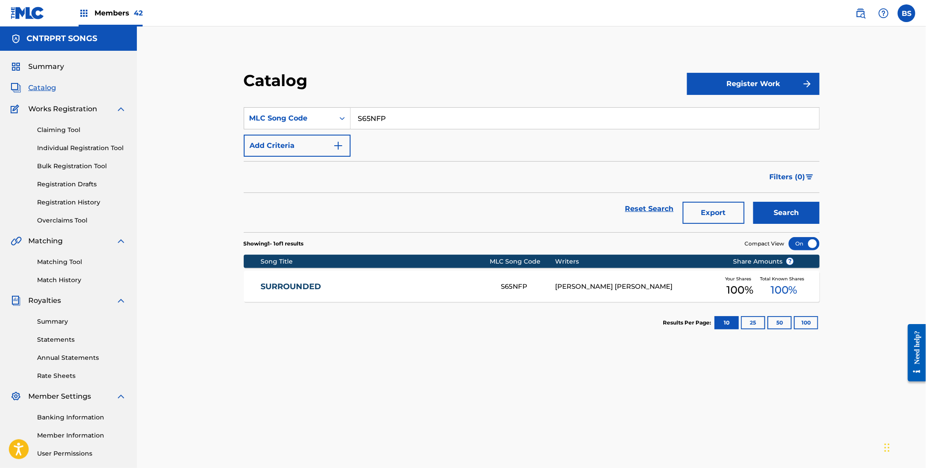
click at [452, 292] on div "SURROUNDED S65NFP WILLIAM AUGUSTO VIDAL DA SILVA Your Shares 100 % Total Known …" at bounding box center [532, 286] width 576 height 31
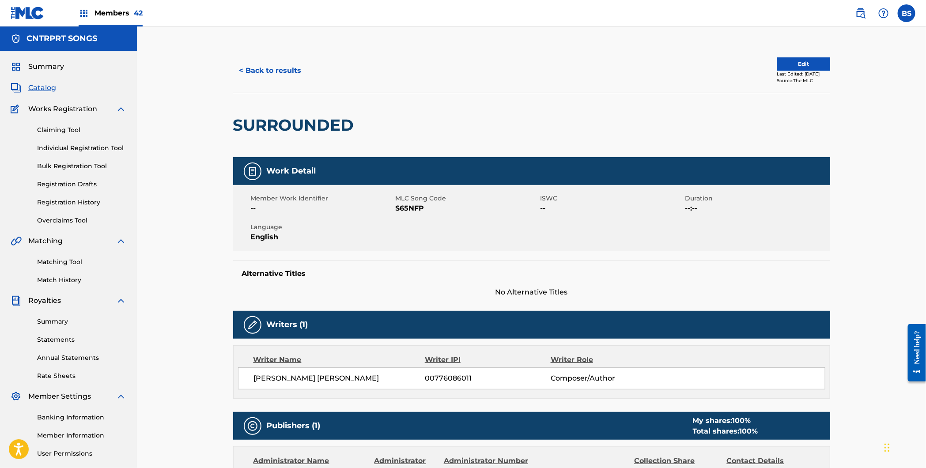
click at [50, 87] on span "Catalog" at bounding box center [42, 88] width 28 height 11
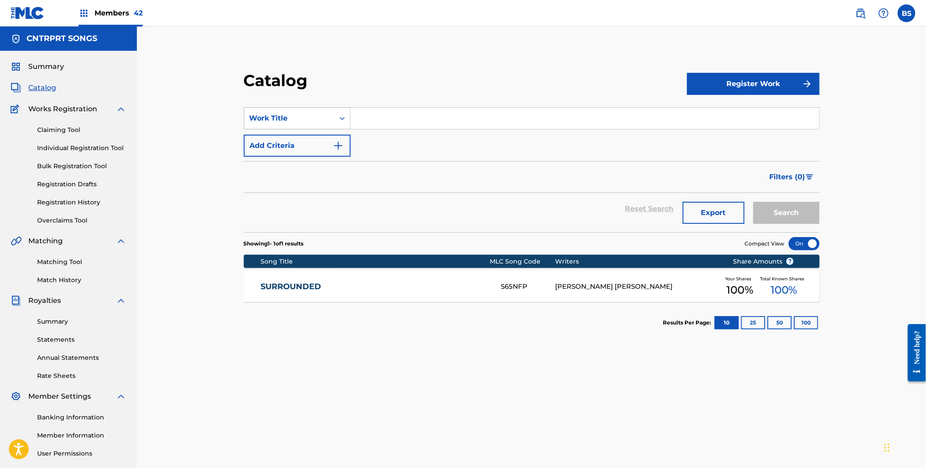
click at [303, 113] on div "Work Title" at bounding box center [288, 118] width 79 height 11
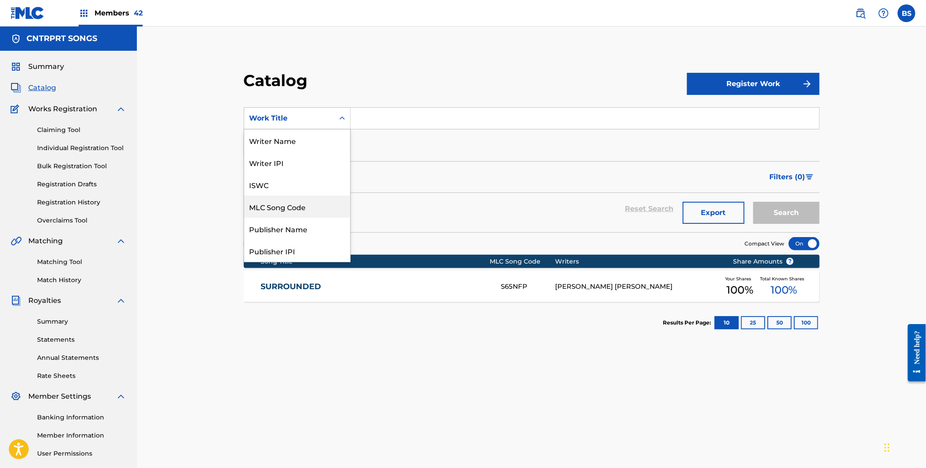
click at [301, 204] on div "MLC Song Code" at bounding box center [297, 207] width 106 height 22
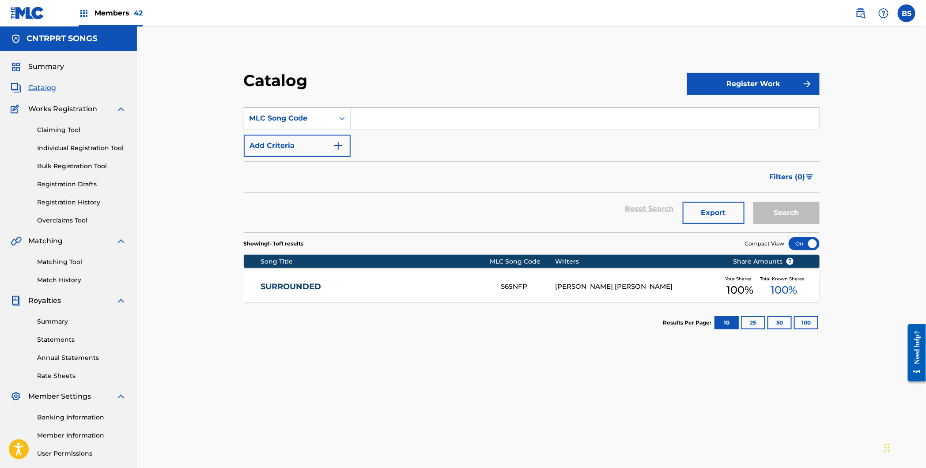
click at [396, 116] on input "Search Form" at bounding box center [584, 118] width 468 height 21
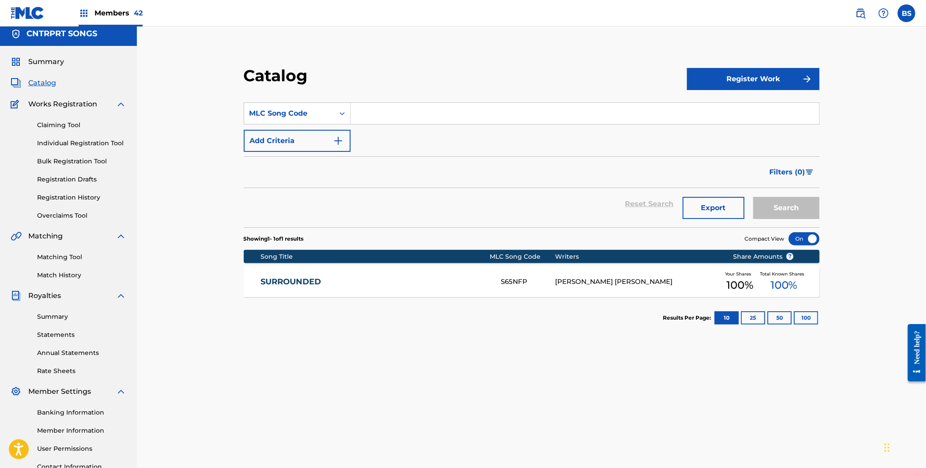
paste input "IY5F7W"
type input "IY5F7W"
click at [776, 207] on button "Search" at bounding box center [786, 208] width 66 height 22
click at [452, 277] on link "I'IL NEVER LEAVE YOU" at bounding box center [375, 282] width 228 height 10
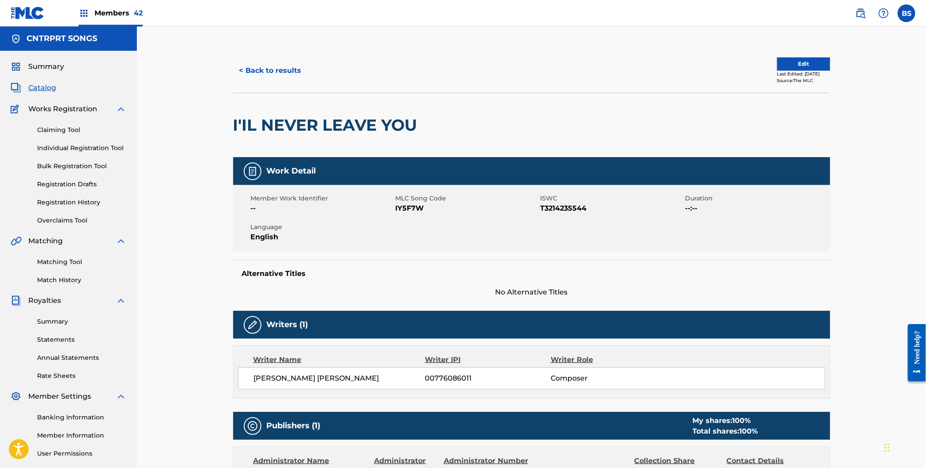
drag, startPoint x: 63, startPoint y: 261, endPoint x: 227, endPoint y: 256, distance: 164.3
click at [63, 261] on link "Matching Tool" at bounding box center [81, 261] width 89 height 9
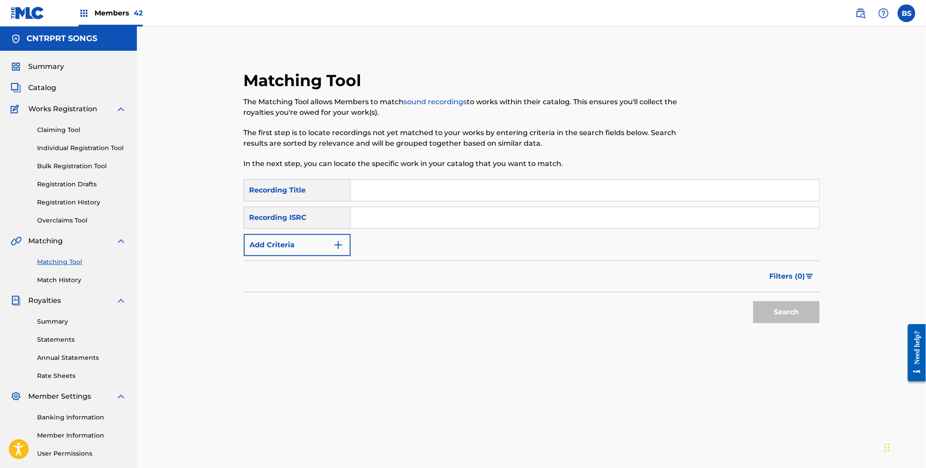
click at [388, 213] on input "Search Form" at bounding box center [584, 217] width 468 height 21
paste input "BXWLU2500002"
type input "BXWLU2500002"
click at [792, 314] on button "Search" at bounding box center [786, 312] width 66 height 22
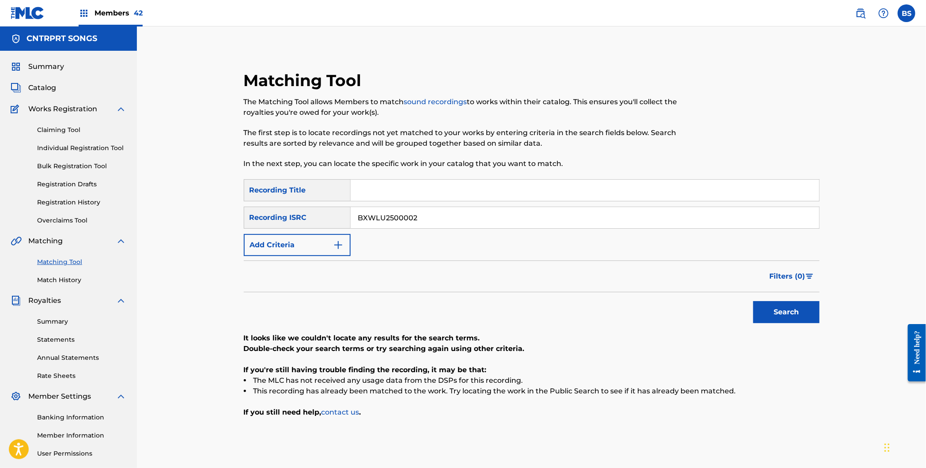
click at [25, 84] on link "Catalog" at bounding box center [33, 88] width 45 height 11
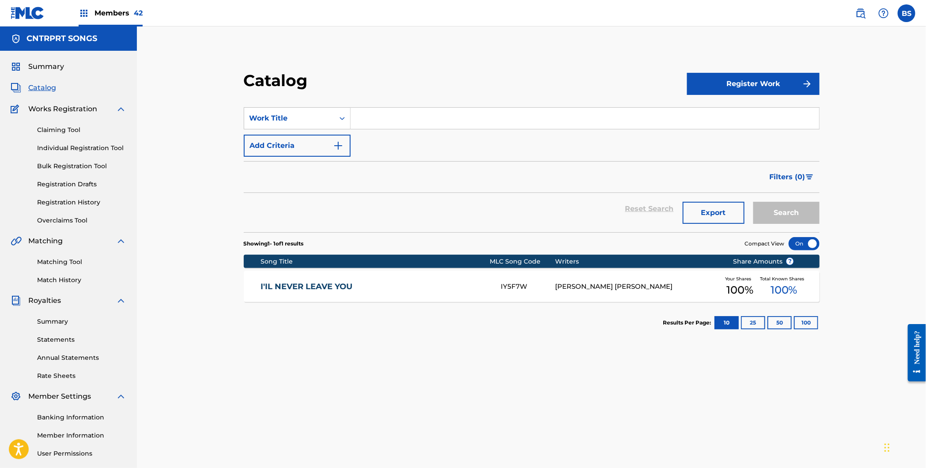
click at [444, 288] on link "I'IL NEVER LEAVE YOU" at bounding box center [375, 287] width 228 height 10
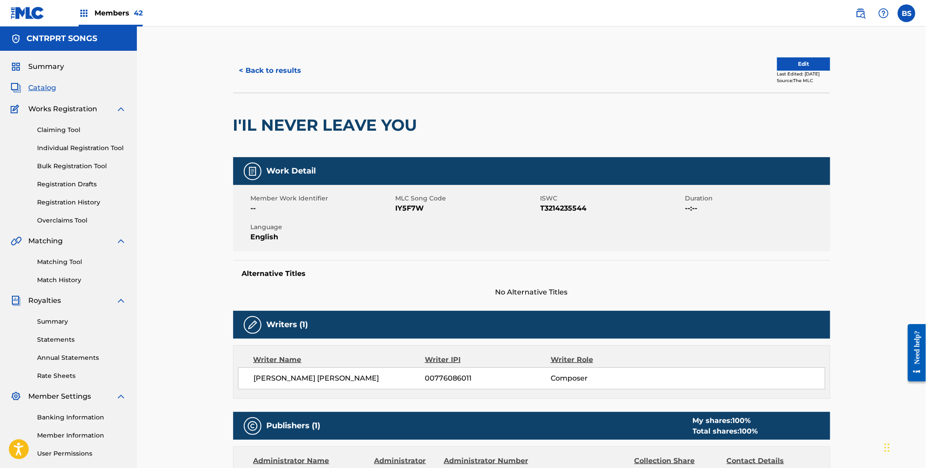
drag, startPoint x: 862, startPoint y: 15, endPoint x: 791, endPoint y: 15, distance: 71.5
click at [862, 15] on img at bounding box center [860, 13] width 11 height 11
click at [403, 202] on span "MLC Song Code" at bounding box center [466, 198] width 143 height 9
click at [403, 203] on div "MLC Song Code IY5F7W" at bounding box center [467, 204] width 145 height 20
click at [403, 209] on span "IY5F7W" at bounding box center [466, 208] width 143 height 11
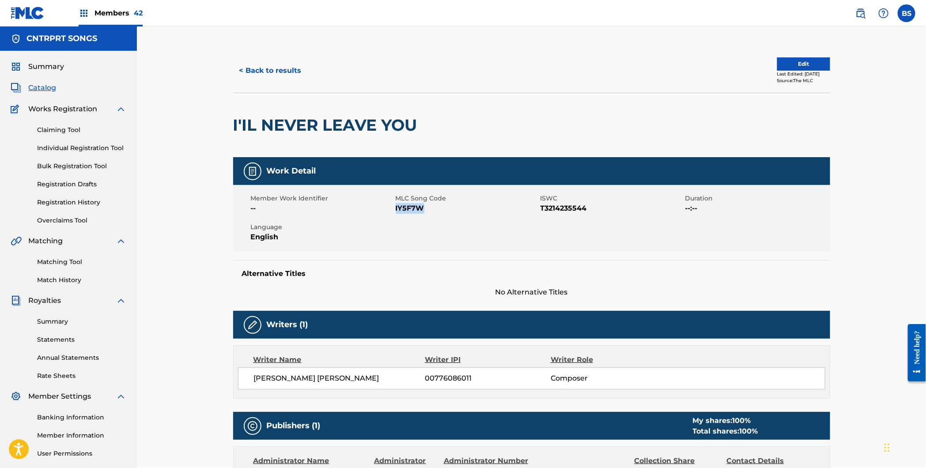
click at [403, 209] on span "IY5F7W" at bounding box center [466, 208] width 143 height 11
drag, startPoint x: 63, startPoint y: 260, endPoint x: 95, endPoint y: 246, distance: 35.4
click at [63, 260] on link "Matching Tool" at bounding box center [81, 261] width 89 height 9
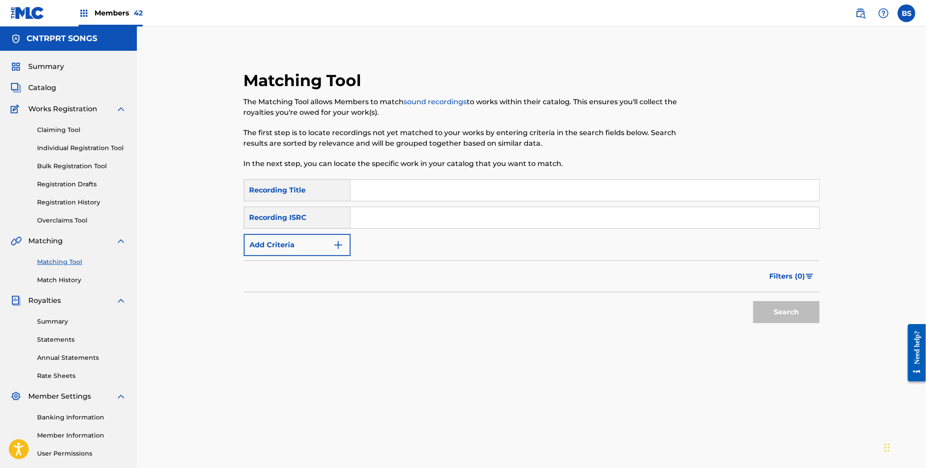
click at [417, 221] on input "Search Form" at bounding box center [584, 217] width 468 height 21
paste input "BXWLU2300113"
click at [780, 306] on button "Search" at bounding box center [786, 312] width 66 height 22
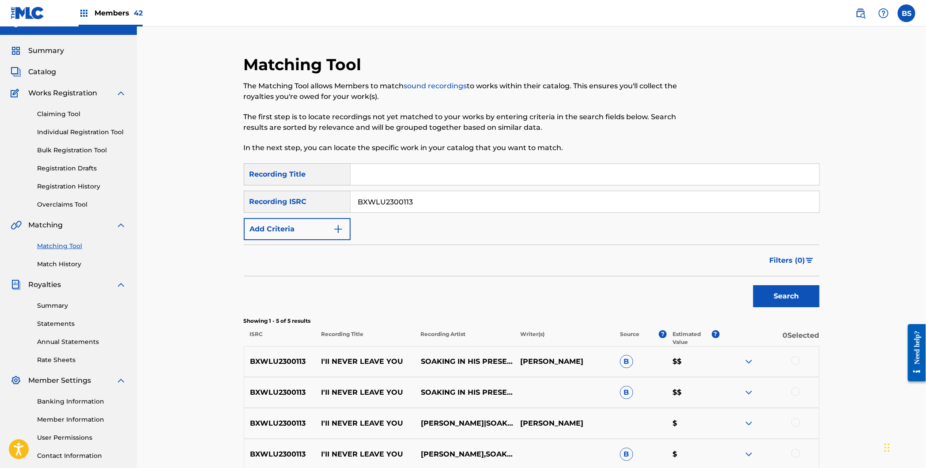
scroll to position [135, 0]
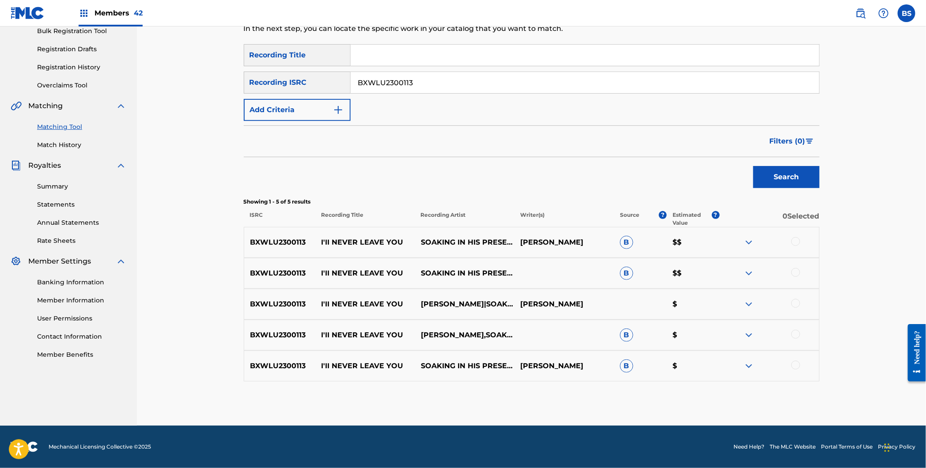
click at [801, 241] on div at bounding box center [768, 242] width 99 height 11
drag, startPoint x: 794, startPoint y: 241, endPoint x: 799, endPoint y: 274, distance: 33.0
click at [794, 242] on div at bounding box center [795, 241] width 9 height 9
click at [796, 272] on div at bounding box center [795, 272] width 9 height 9
drag, startPoint x: 796, startPoint y: 299, endPoint x: 801, endPoint y: 320, distance: 21.3
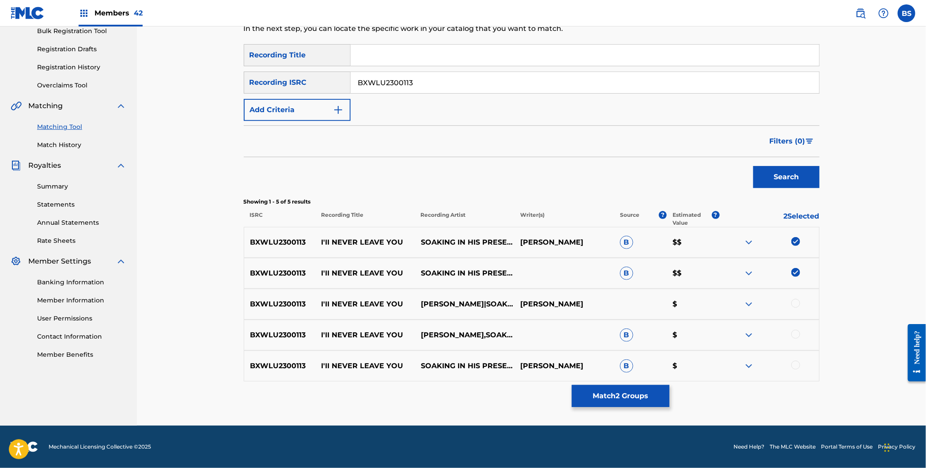
click at [797, 301] on div at bounding box center [795, 303] width 9 height 9
click at [797, 335] on div at bounding box center [795, 334] width 9 height 9
click at [796, 365] on div at bounding box center [795, 365] width 9 height 9
click at [410, 83] on input "BXWLU2300113" at bounding box center [584, 82] width 468 height 21
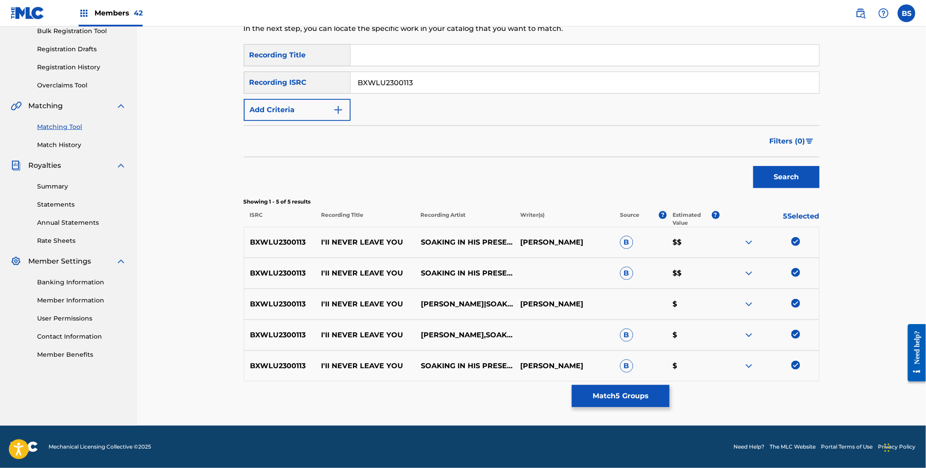
paste input "QZMZ92158011"
type input "QZMZ92158011"
drag, startPoint x: 799, startPoint y: 177, endPoint x: 749, endPoint y: 189, distance: 51.0
click at [799, 177] on button "Search" at bounding box center [786, 177] width 66 height 22
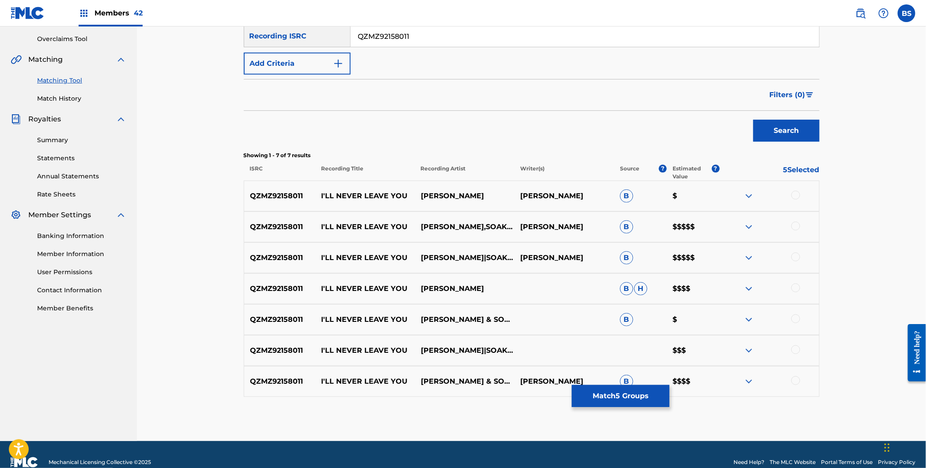
scroll to position [197, 0]
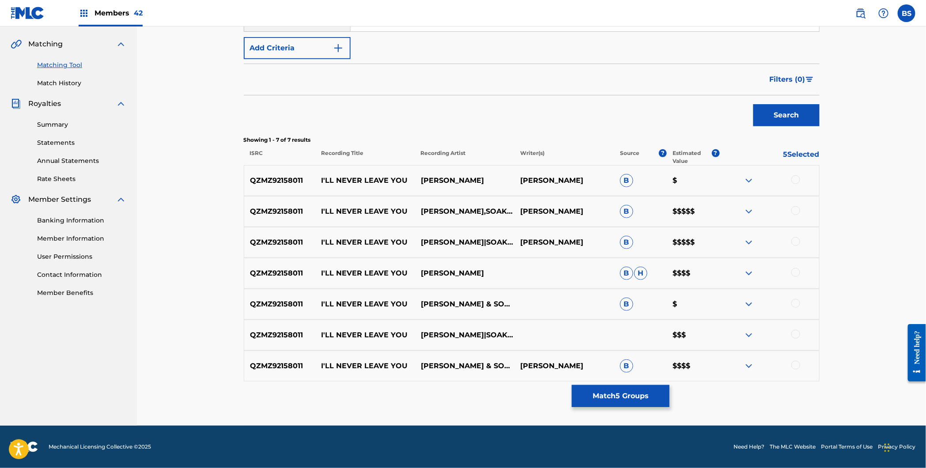
drag, startPoint x: 798, startPoint y: 179, endPoint x: 800, endPoint y: 196, distance: 17.4
click at [798, 179] on div at bounding box center [795, 179] width 9 height 9
click at [801, 209] on div at bounding box center [768, 211] width 99 height 11
drag, startPoint x: 799, startPoint y: 212, endPoint x: 794, endPoint y: 260, distance: 48.0
click at [799, 213] on div at bounding box center [768, 211] width 99 height 11
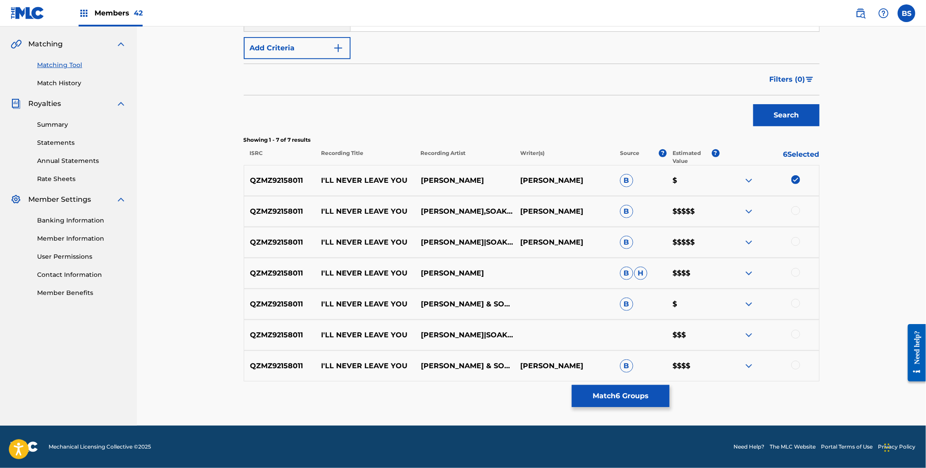
drag, startPoint x: 798, startPoint y: 241, endPoint x: 801, endPoint y: 217, distance: 24.5
click at [798, 241] on div at bounding box center [795, 241] width 9 height 9
drag, startPoint x: 797, startPoint y: 209, endPoint x: 793, endPoint y: 267, distance: 57.9
click at [797, 209] on div at bounding box center [795, 210] width 9 height 9
click at [797, 275] on div at bounding box center [795, 272] width 9 height 9
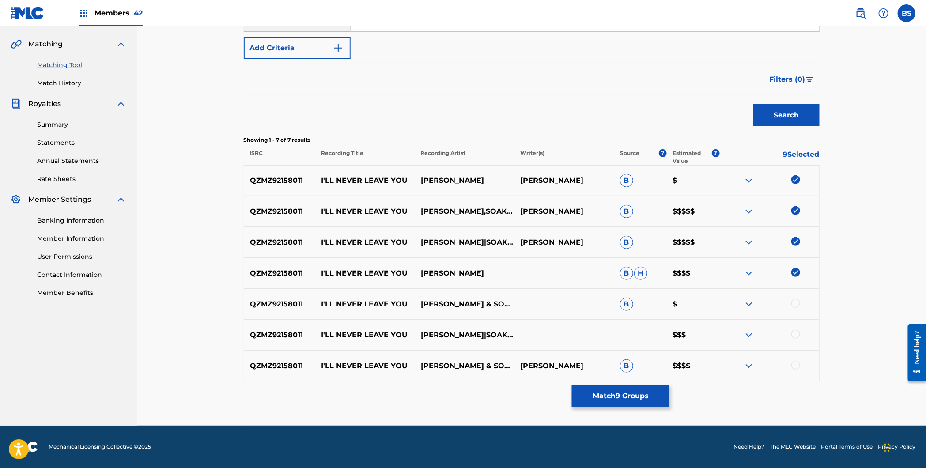
drag, startPoint x: 795, startPoint y: 305, endPoint x: 790, endPoint y: 340, distance: 36.1
click at [795, 305] on div at bounding box center [795, 303] width 9 height 9
click at [795, 334] on div at bounding box center [795, 334] width 9 height 9
click at [797, 364] on div at bounding box center [795, 365] width 9 height 9
click at [618, 395] on button "Match 12 Groups" at bounding box center [621, 396] width 98 height 22
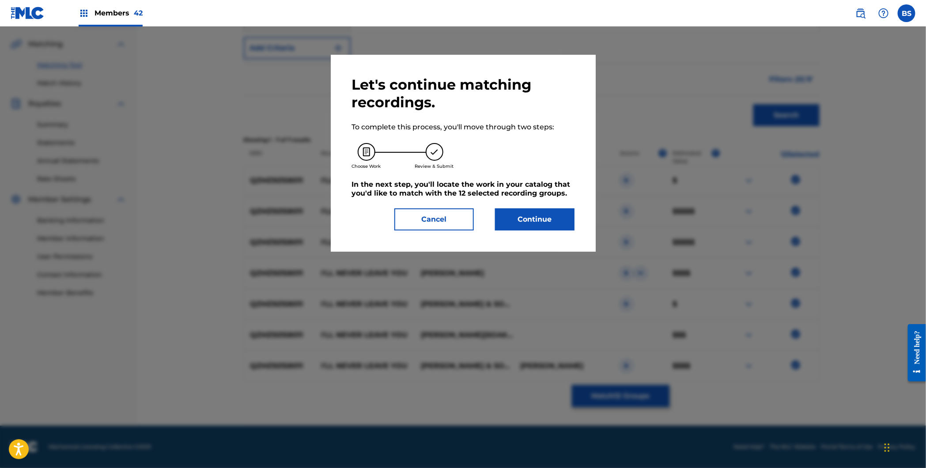
click at [527, 217] on button "Continue" at bounding box center [534, 219] width 79 height 22
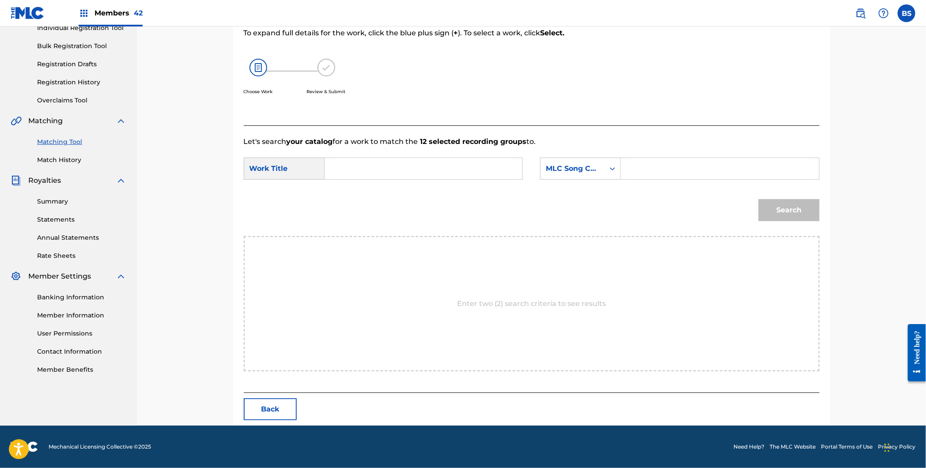
click at [367, 165] on input "Search Form" at bounding box center [423, 168] width 183 height 21
paste input "I'Il Never Leave You"
click at [359, 191] on strong "never" at bounding box center [360, 188] width 21 height 8
type input "i'il never leave you"
paste input "IY5F7W"
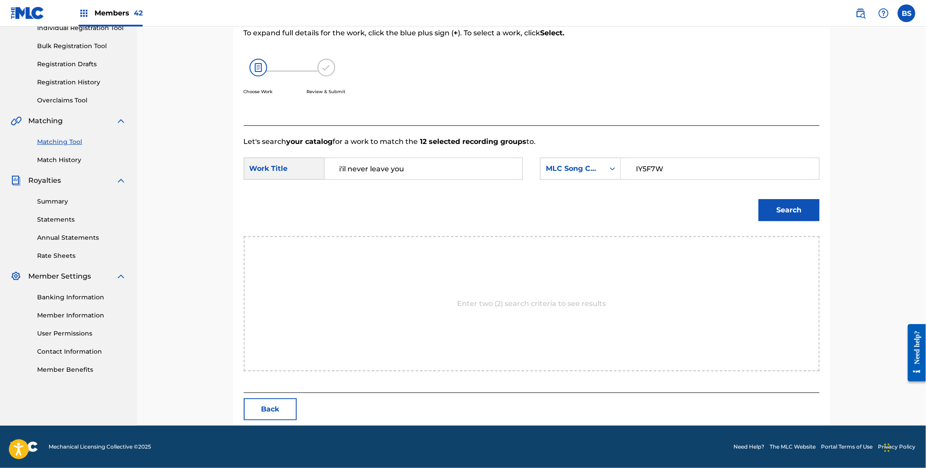
type input "IY5F7W"
click at [788, 215] on button "Search" at bounding box center [788, 210] width 61 height 22
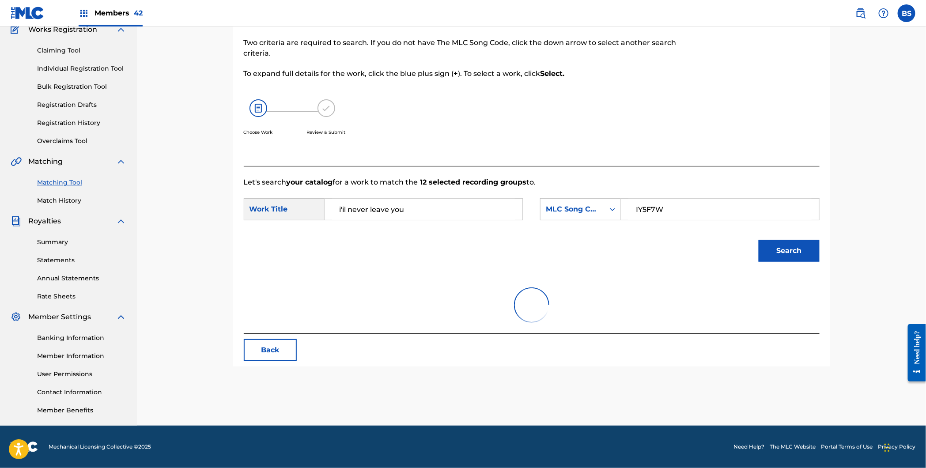
scroll to position [94, 0]
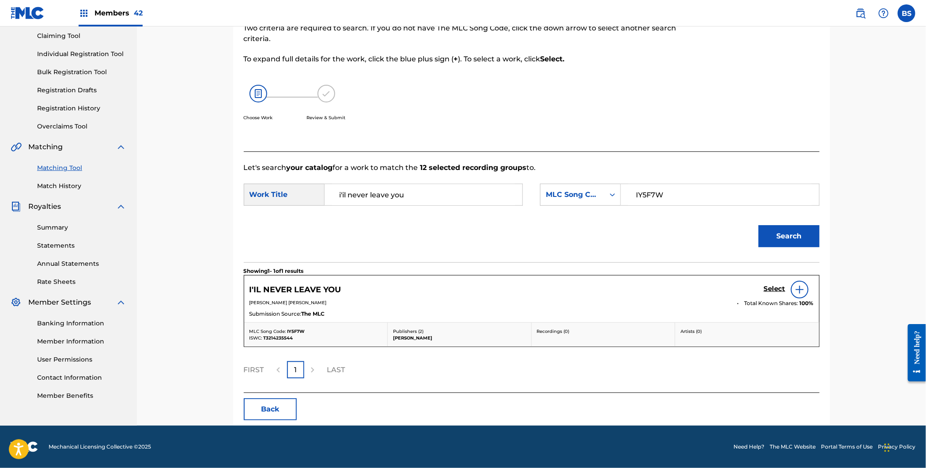
click at [772, 290] on h5 "Select" at bounding box center [775, 289] width 22 height 8
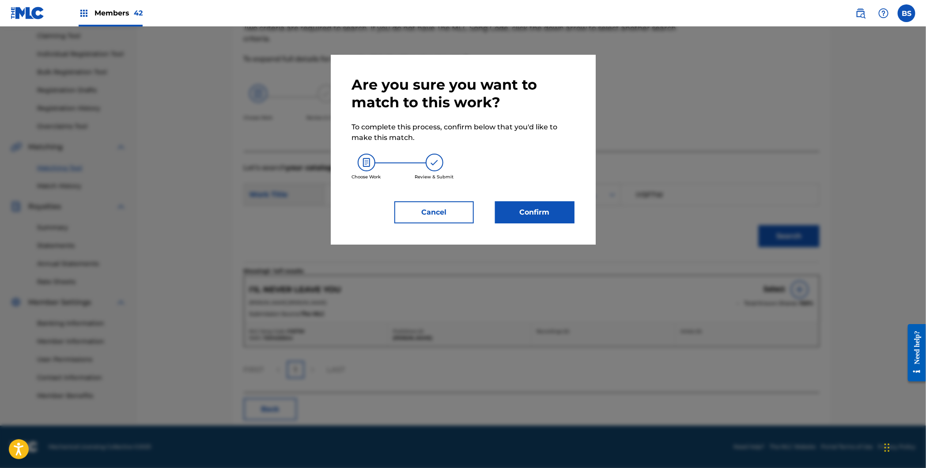
click at [535, 212] on button "Confirm" at bounding box center [534, 212] width 79 height 22
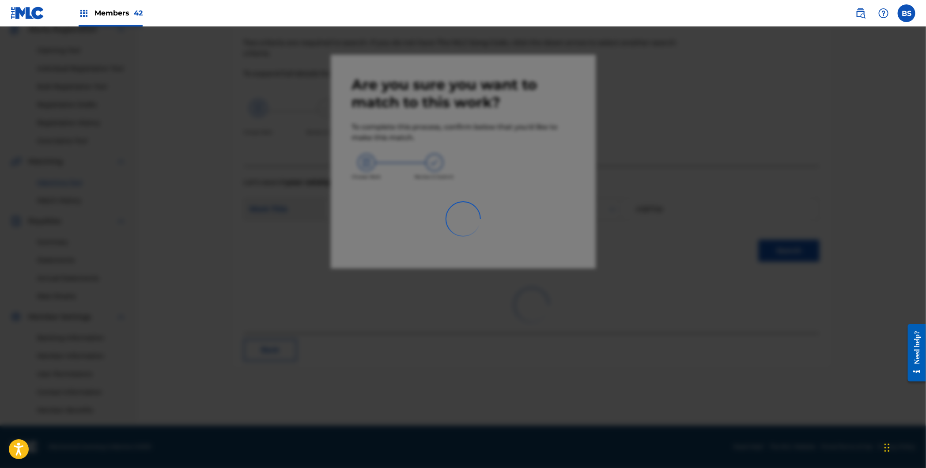
scroll to position [79, 0]
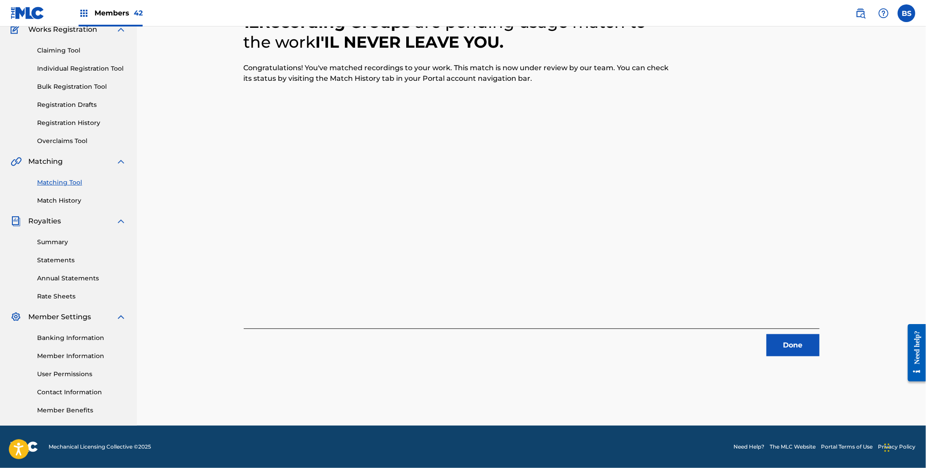
drag, startPoint x: 792, startPoint y: 348, endPoint x: 673, endPoint y: 297, distance: 129.1
click at [792, 348] on button "Done" at bounding box center [792, 345] width 53 height 22
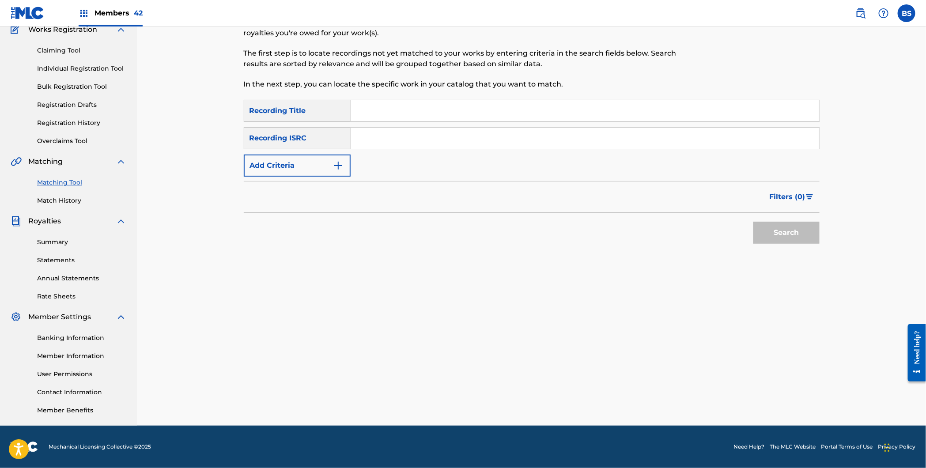
scroll to position [0, 0]
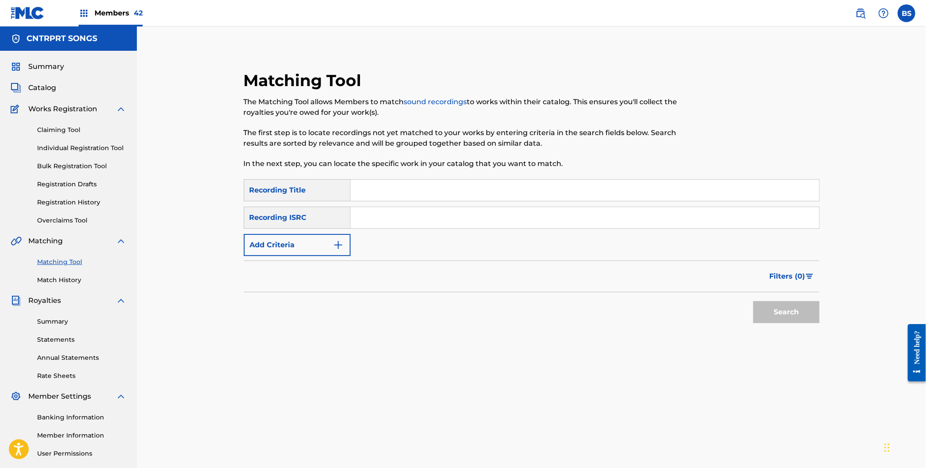
drag, startPoint x: 31, startPoint y: 86, endPoint x: 38, endPoint y: 84, distance: 6.4
click at [32, 86] on span "Catalog" at bounding box center [42, 88] width 28 height 11
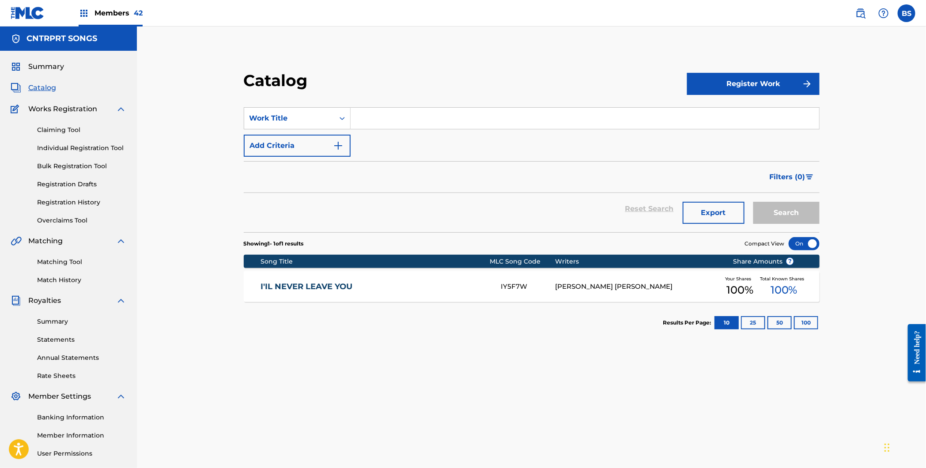
click at [860, 16] on img at bounding box center [860, 13] width 11 height 11
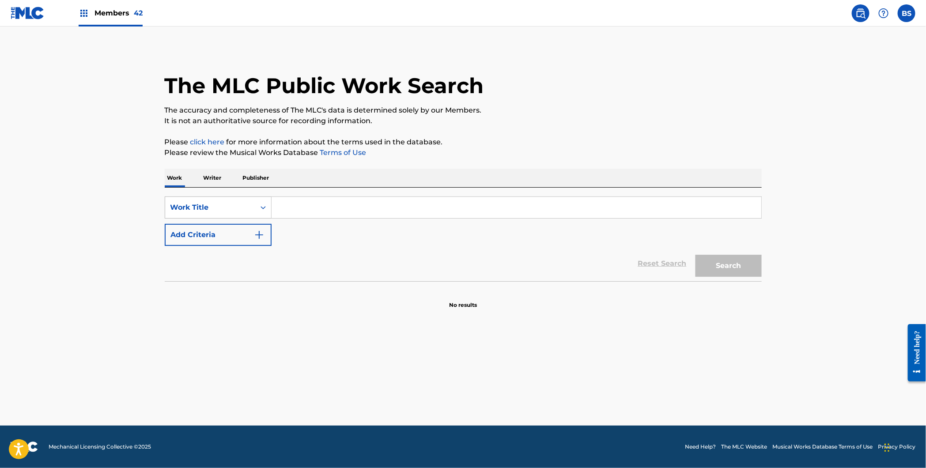
drag, startPoint x: 236, startPoint y: 201, endPoint x: 234, endPoint y: 206, distance: 4.6
click at [235, 202] on div "Work Title" at bounding box center [209, 207] width 79 height 11
drag, startPoint x: 230, startPoint y: 231, endPoint x: 252, endPoint y: 221, distance: 23.7
click at [232, 229] on div "MLC Song Code" at bounding box center [218, 229] width 106 height 22
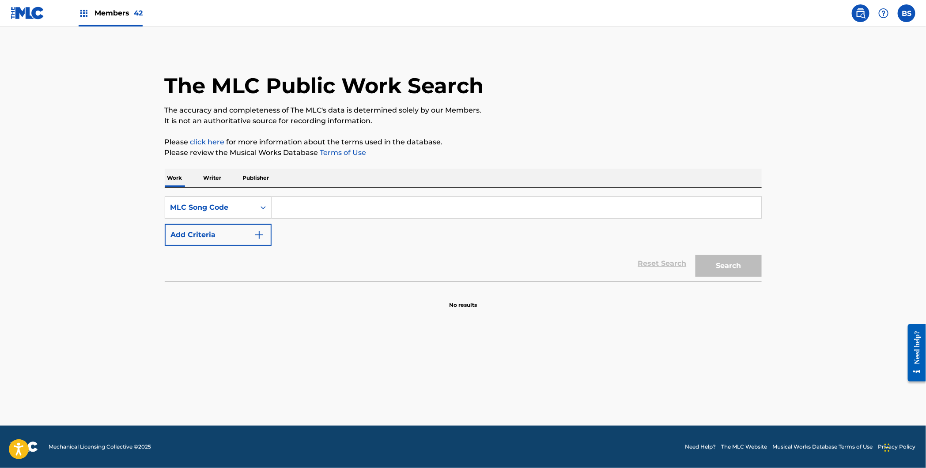
click at [336, 204] on input "Search Form" at bounding box center [515, 207] width 489 height 21
paste input "IY5F7W"
type input "IY5F7W"
click at [717, 272] on button "Search" at bounding box center [728, 266] width 66 height 22
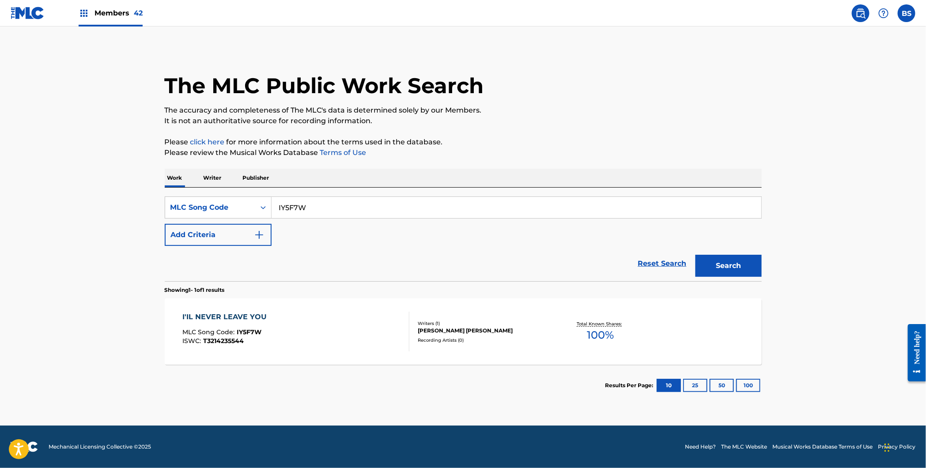
click at [320, 330] on div "I'IL NEVER LEAVE YOU MLC Song Code : IY5F7W ISWC : T3214235544" at bounding box center [295, 332] width 227 height 40
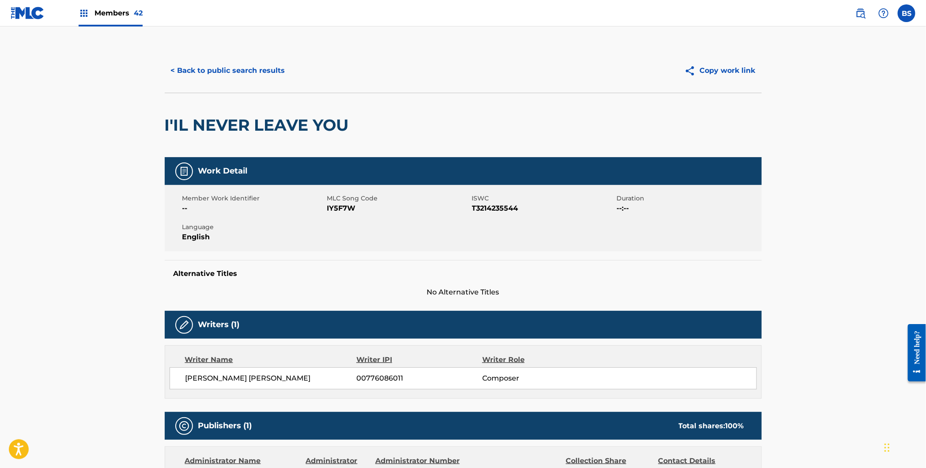
drag, startPoint x: 113, startPoint y: 8, endPoint x: 119, endPoint y: 20, distance: 13.2
click at [113, 8] on span "Members 42" at bounding box center [118, 13] width 48 height 10
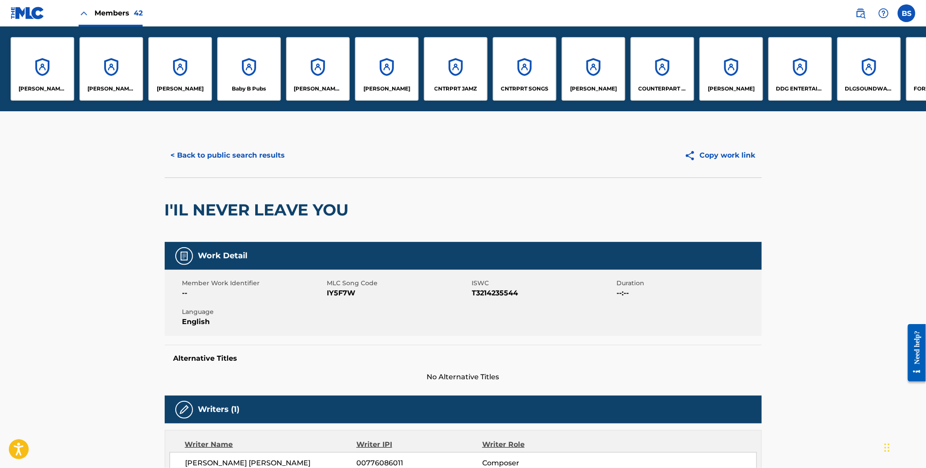
click at [511, 68] on div "CNTRPRT SONGS" at bounding box center [525, 69] width 64 height 64
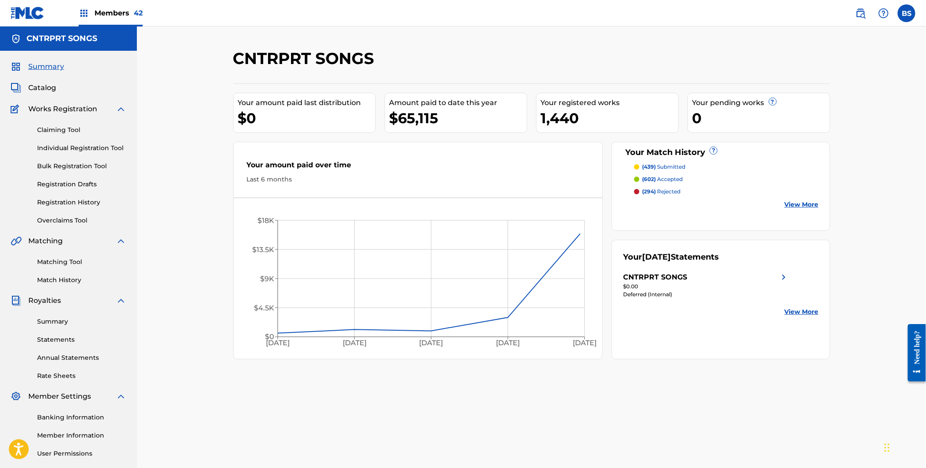
click at [54, 279] on link "Match History" at bounding box center [81, 279] width 89 height 9
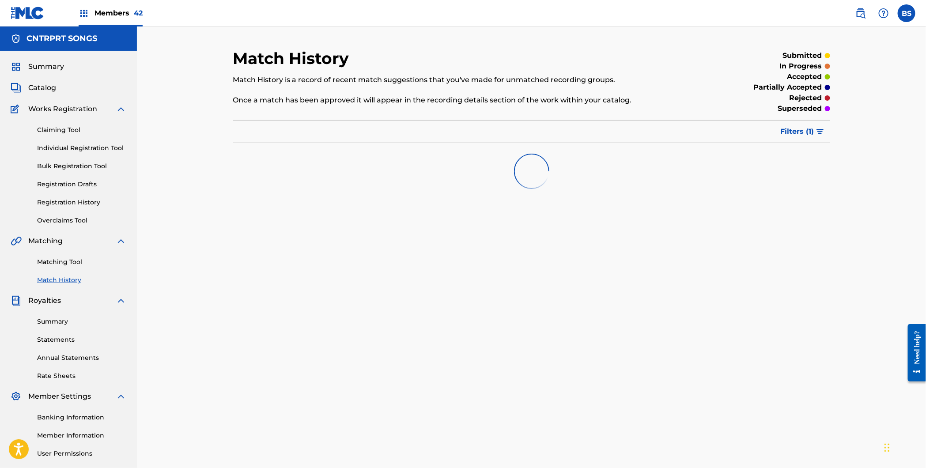
click at [450, 262] on div "Match History Match History is a record of recent match suggestions that you've…" at bounding box center [531, 277] width 618 height 456
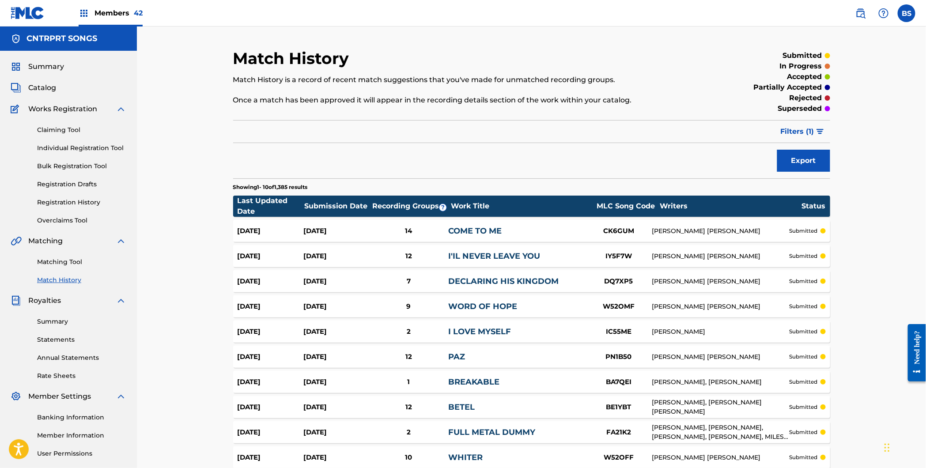
click at [804, 129] on span "Filters ( 1 )" at bounding box center [797, 131] width 34 height 11
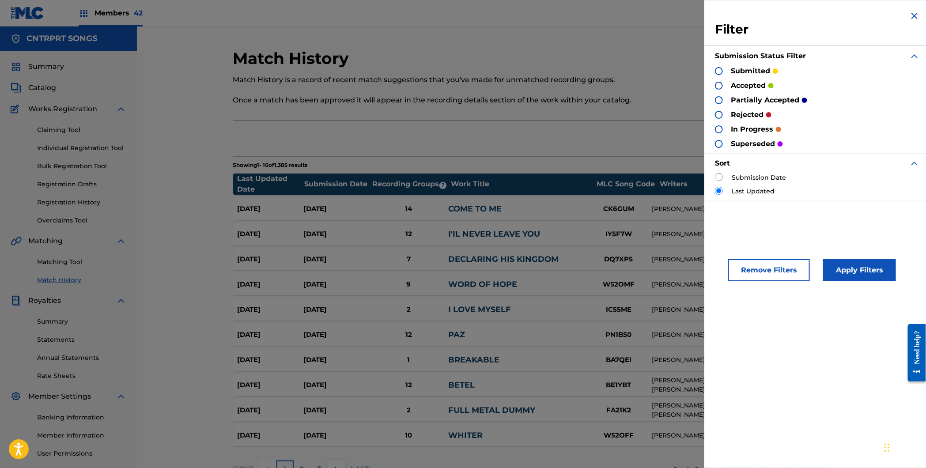
click at [739, 178] on label "Submission Date" at bounding box center [758, 177] width 54 height 9
drag, startPoint x: 725, startPoint y: 176, endPoint x: 720, endPoint y: 181, distance: 7.2
click at [725, 176] on div "Submission Date" at bounding box center [817, 177] width 205 height 9
drag, startPoint x: 721, startPoint y: 177, endPoint x: 724, endPoint y: 185, distance: 8.1
click at [720, 177] on input "radio" at bounding box center [719, 177] width 8 height 8
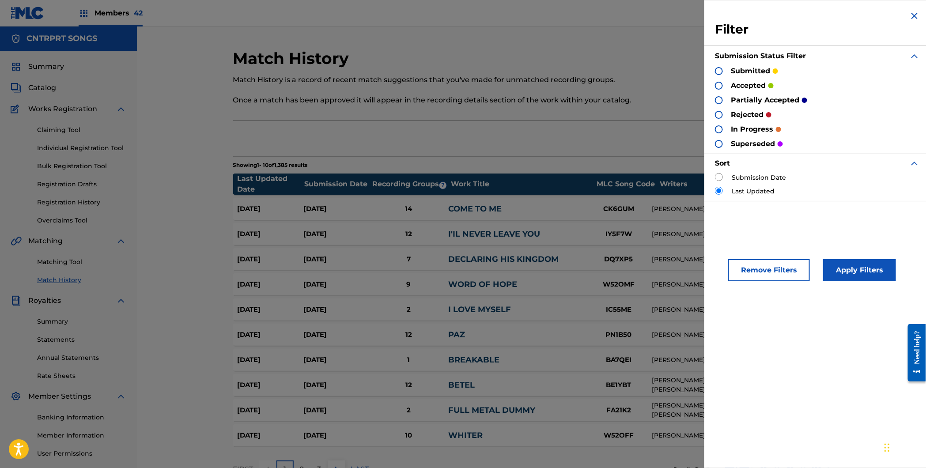
radio input "true"
click at [875, 270] on button "Apply Filters" at bounding box center [859, 270] width 73 height 22
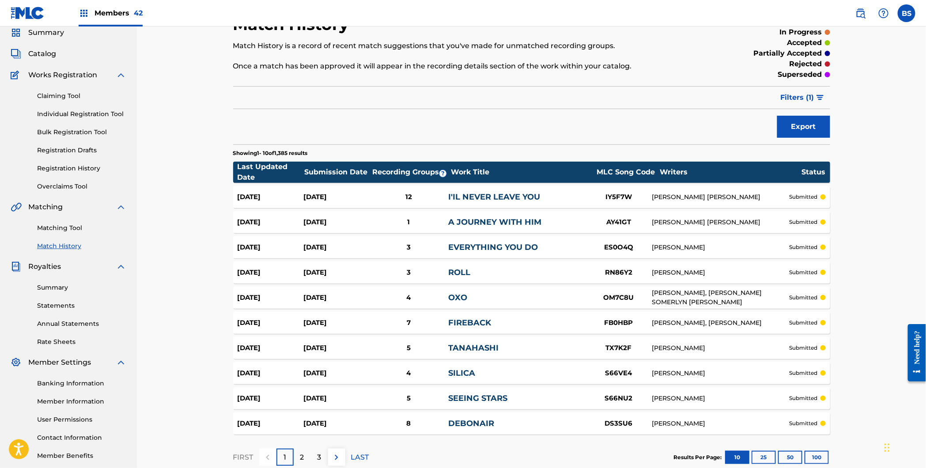
scroll to position [17, 0]
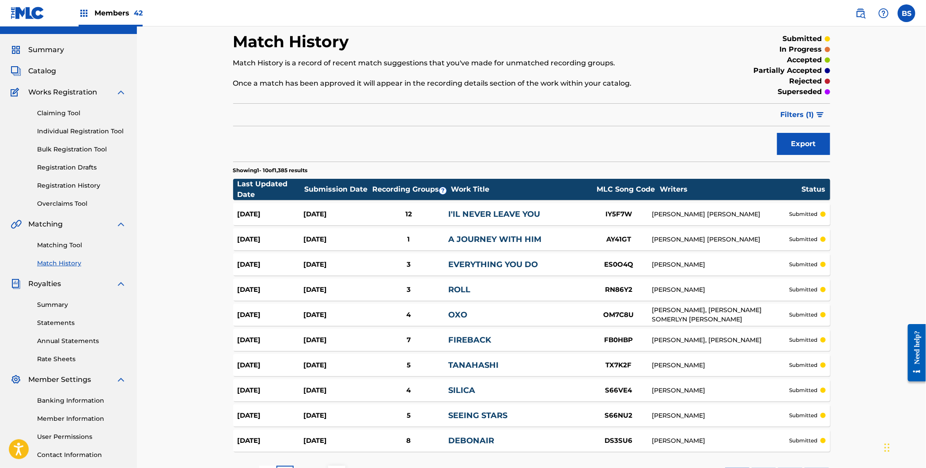
click at [785, 114] on span "Filters ( 1 )" at bounding box center [797, 114] width 34 height 11
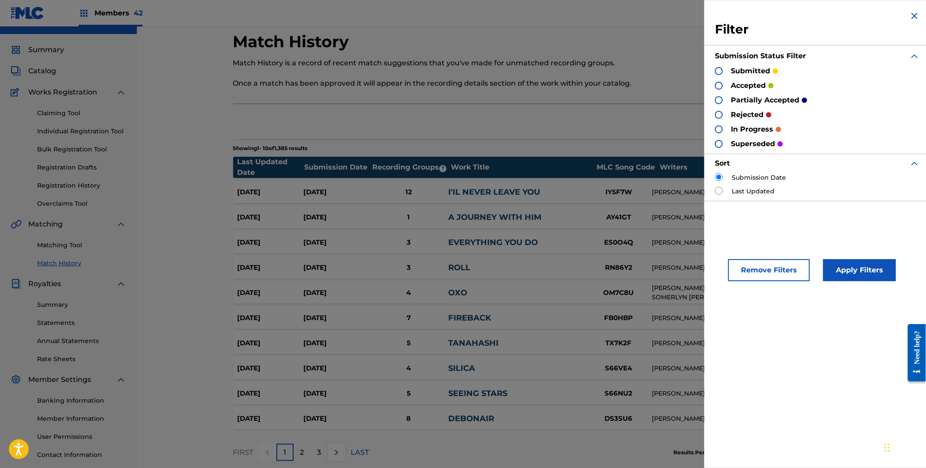
drag, startPoint x: 717, startPoint y: 128, endPoint x: 720, endPoint y: 121, distance: 7.3
click at [718, 128] on div at bounding box center [719, 129] width 8 height 8
click at [721, 115] on div at bounding box center [719, 115] width 8 height 8
click at [722, 71] on div "submitted" at bounding box center [746, 71] width 63 height 10
drag, startPoint x: 719, startPoint y: 71, endPoint x: 719, endPoint y: 83, distance: 11.9
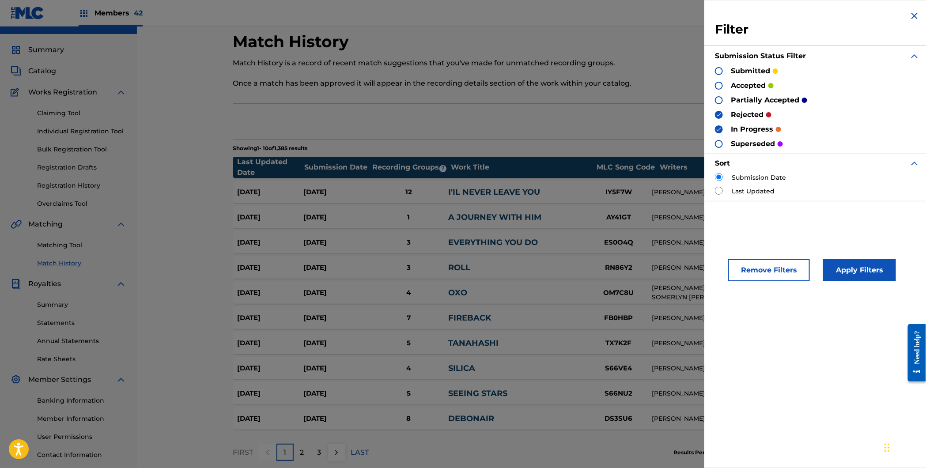
click at [719, 71] on div at bounding box center [719, 71] width 8 height 8
drag, startPoint x: 722, startPoint y: 129, endPoint x: 728, endPoint y: 133, distance: 7.6
click at [722, 129] on div at bounding box center [719, 129] width 8 height 8
drag, startPoint x: 864, startPoint y: 267, endPoint x: 849, endPoint y: 262, distance: 15.2
click at [864, 267] on button "Apply Filters" at bounding box center [859, 270] width 73 height 22
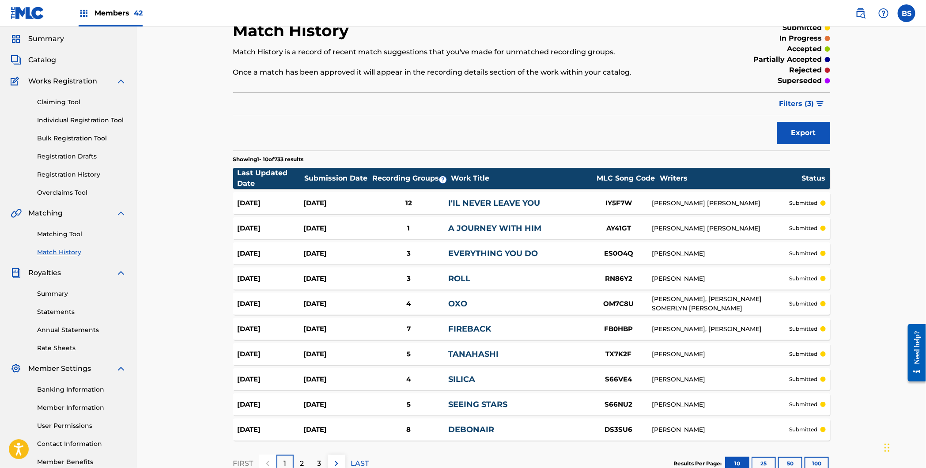
scroll to position [0, 0]
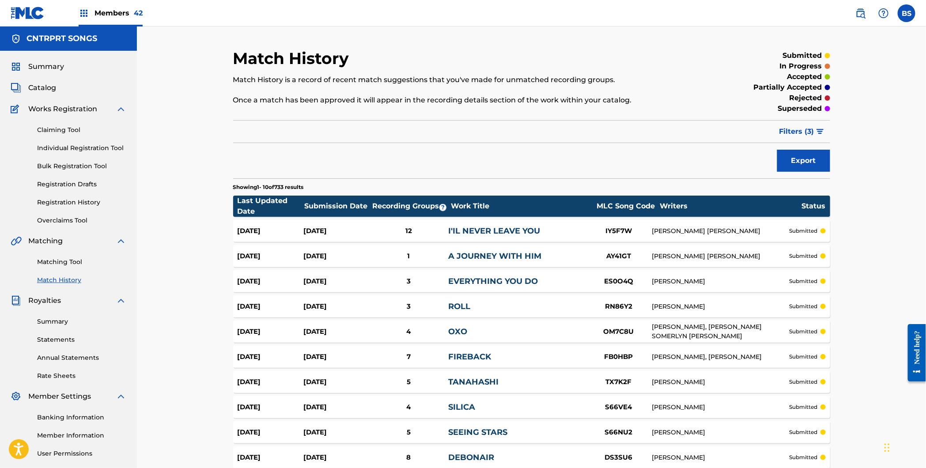
click at [806, 159] on button "Export" at bounding box center [803, 161] width 53 height 22
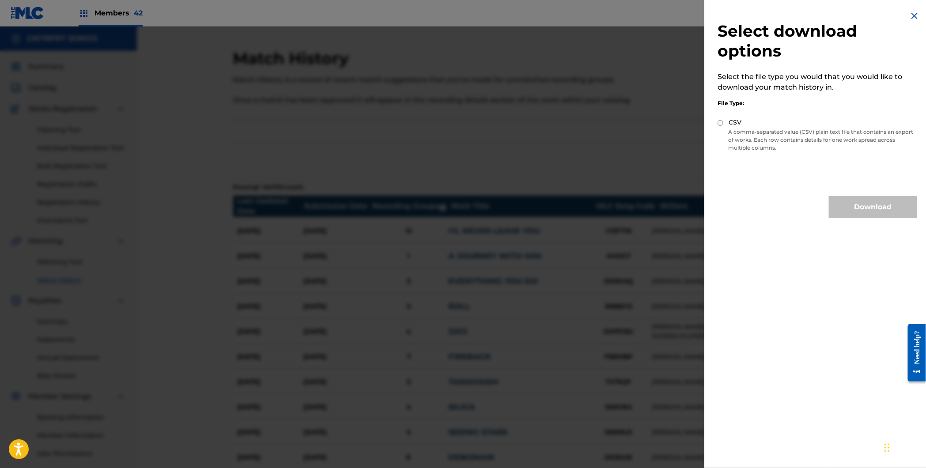
drag, startPoint x: 730, startPoint y: 121, endPoint x: 758, endPoint y: 155, distance: 43.9
click at [730, 122] on label "CSV" at bounding box center [734, 122] width 13 height 9
click at [723, 122] on input "CSV" at bounding box center [720, 123] width 6 height 6
radio input "true"
click at [864, 212] on button "Download" at bounding box center [872, 207] width 88 height 22
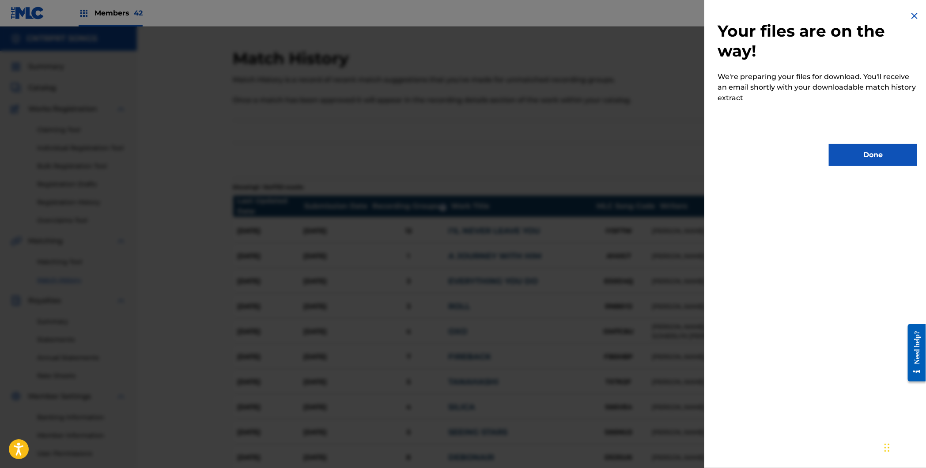
click at [873, 157] on button "Done" at bounding box center [872, 155] width 88 height 22
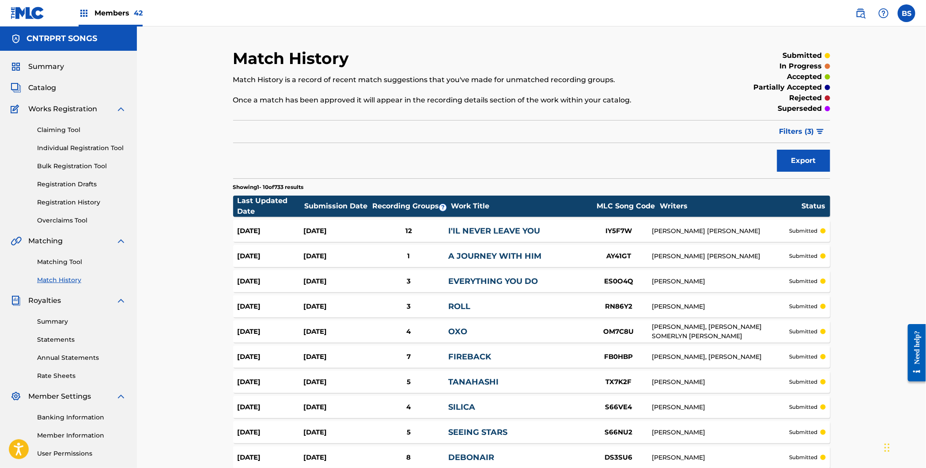
click at [817, 126] on button "Filters ( 3 )" at bounding box center [802, 131] width 56 height 22
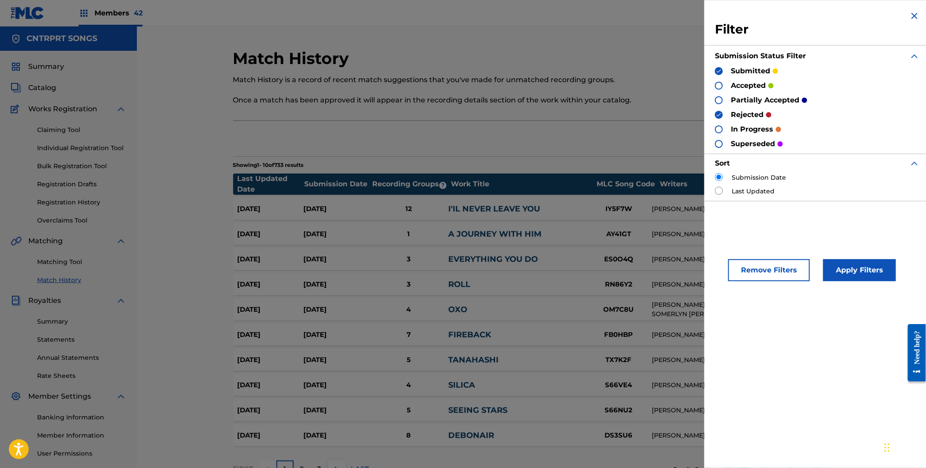
click at [771, 270] on button "Remove Filters" at bounding box center [769, 270] width 82 height 22
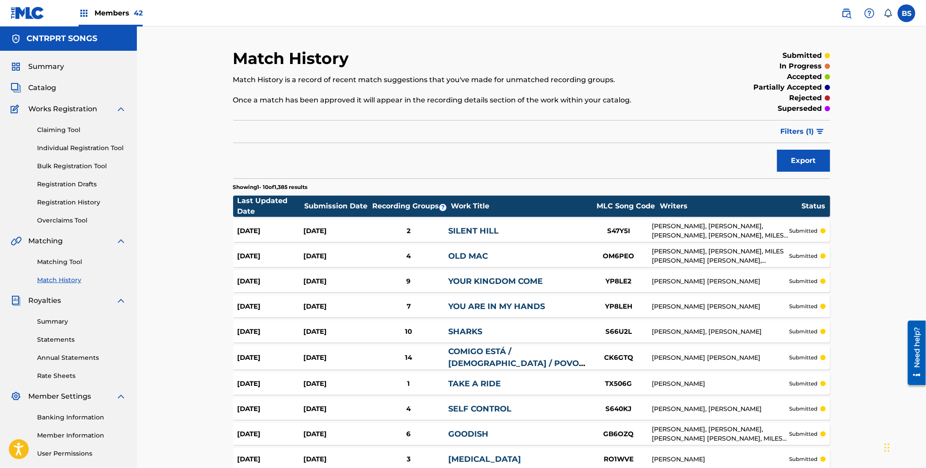
click at [800, 128] on span "Filters ( 1 )" at bounding box center [797, 131] width 34 height 11
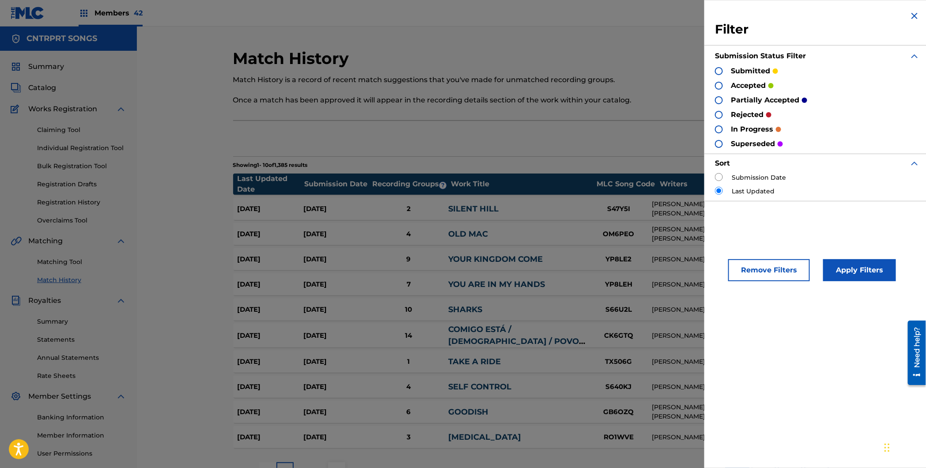
click at [720, 67] on div "submitted" at bounding box center [746, 71] width 63 height 10
drag, startPoint x: 721, startPoint y: 144, endPoint x: 722, endPoint y: 134, distance: 10.2
click at [721, 143] on div at bounding box center [719, 144] width 8 height 8
click at [721, 128] on div at bounding box center [719, 129] width 8 height 8
click at [719, 111] on div at bounding box center [719, 115] width 8 height 8
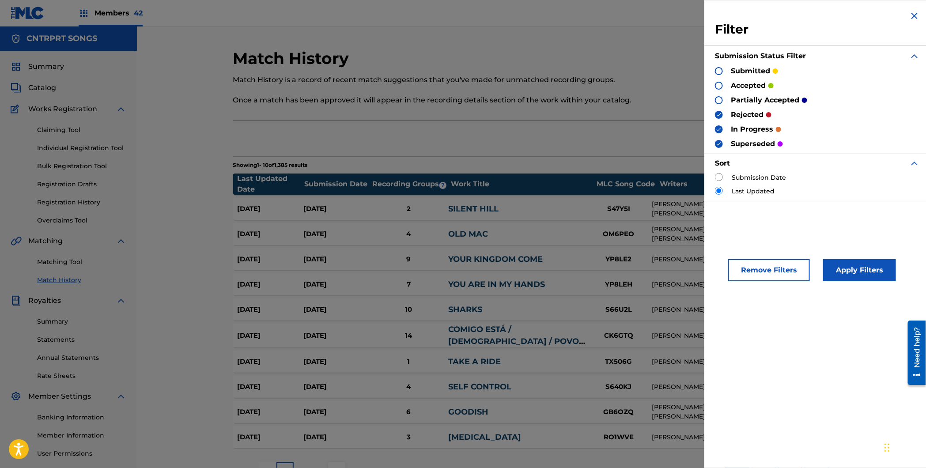
click at [719, 97] on div at bounding box center [719, 100] width 8 height 8
drag, startPoint x: 719, startPoint y: 67, endPoint x: 734, endPoint y: 87, distance: 25.8
click at [719, 68] on div at bounding box center [719, 71] width 8 height 8
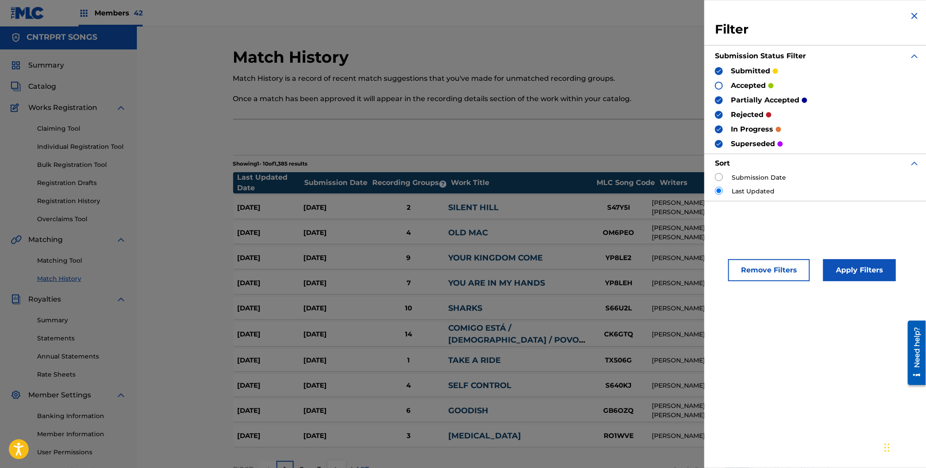
scroll to position [2, 0]
click at [866, 269] on button "Apply Filters" at bounding box center [859, 270] width 73 height 22
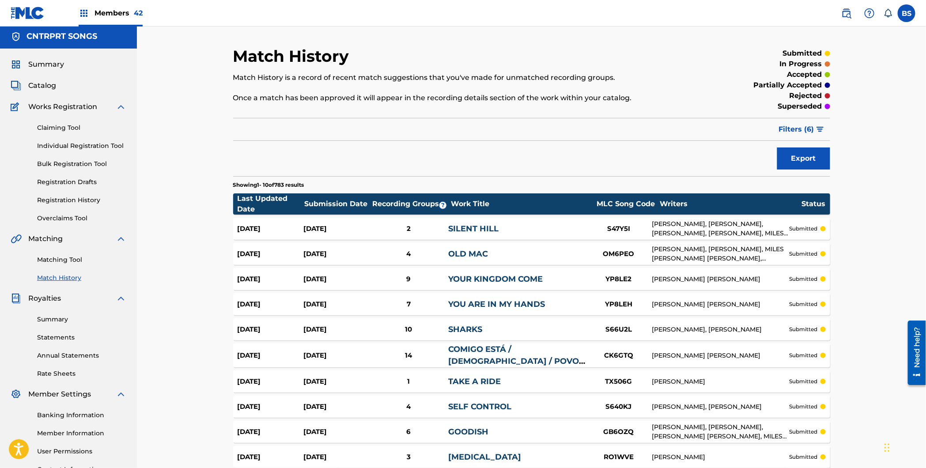
drag, startPoint x: 803, startPoint y: 124, endPoint x: 794, endPoint y: 127, distance: 9.8
click at [802, 124] on span "Filters ( 6 )" at bounding box center [796, 129] width 35 height 11
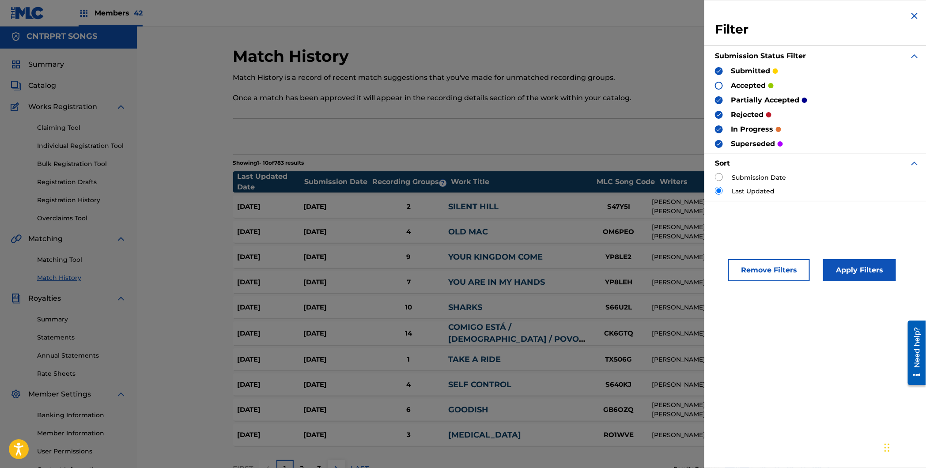
click at [760, 273] on button "Remove Filters" at bounding box center [769, 270] width 82 height 22
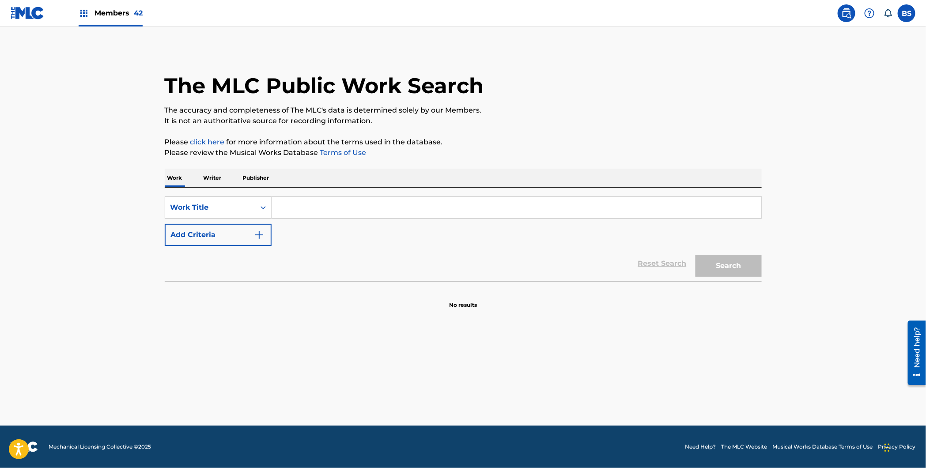
click at [203, 235] on button "Add Criteria" at bounding box center [218, 235] width 107 height 22
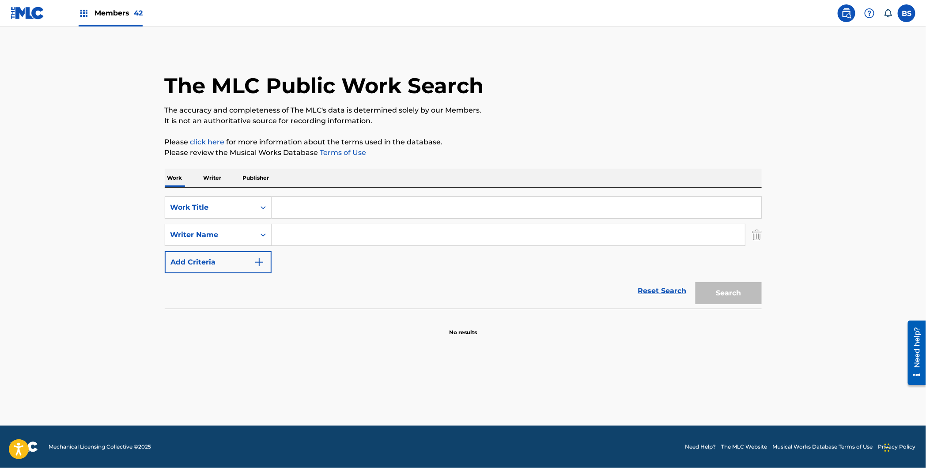
click at [304, 210] on input "Search Form" at bounding box center [515, 207] width 489 height 21
type input "a"
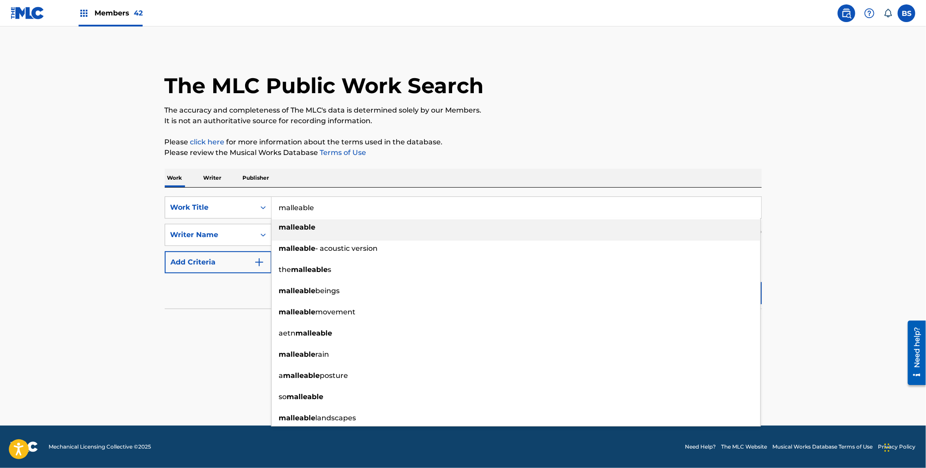
type input "malleable"
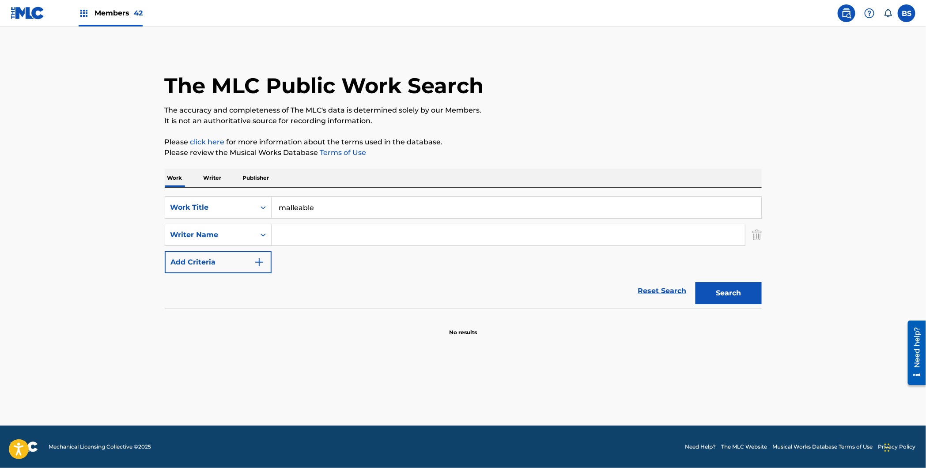
type input "h"
type input "khan"
click at [695, 282] on button "Search" at bounding box center [728, 293] width 66 height 22
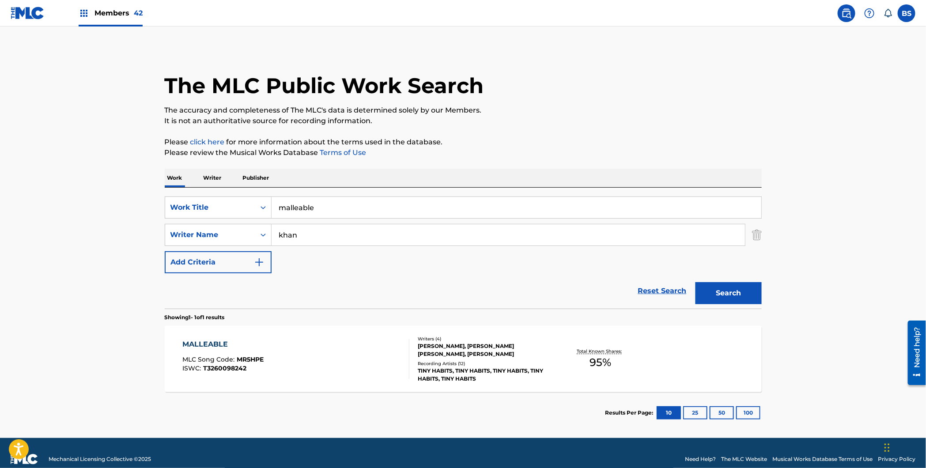
click at [365, 351] on div "MALLEABLE MLC Song Code : MR5HPE ISWC : T3260098242" at bounding box center [295, 359] width 227 height 40
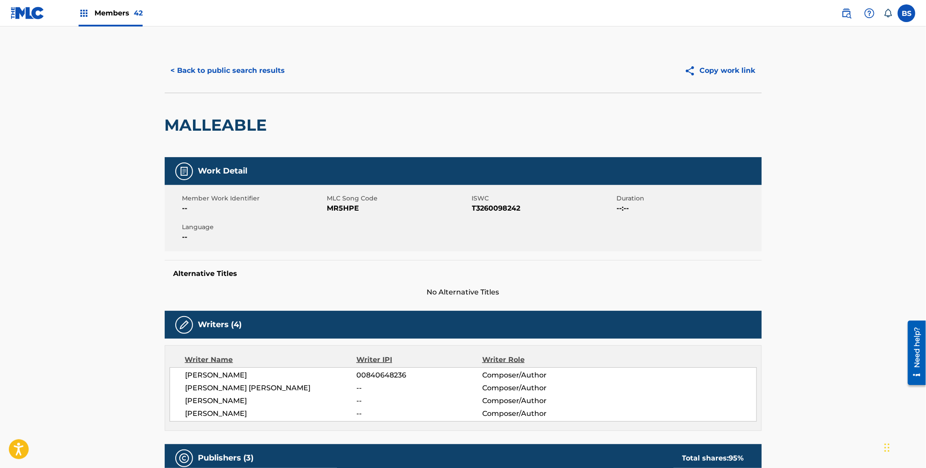
click at [212, 68] on button "< Back to public search results" at bounding box center [228, 71] width 127 height 22
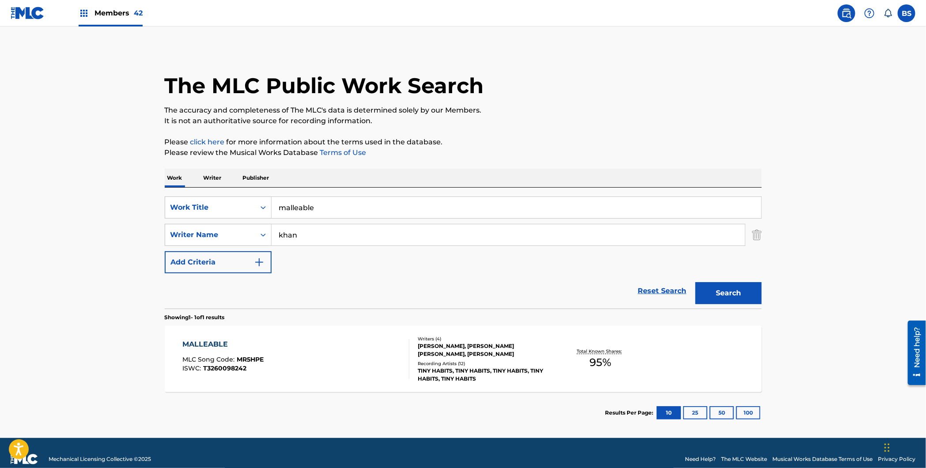
click at [122, 20] on div "Members 42" at bounding box center [111, 13] width 64 height 26
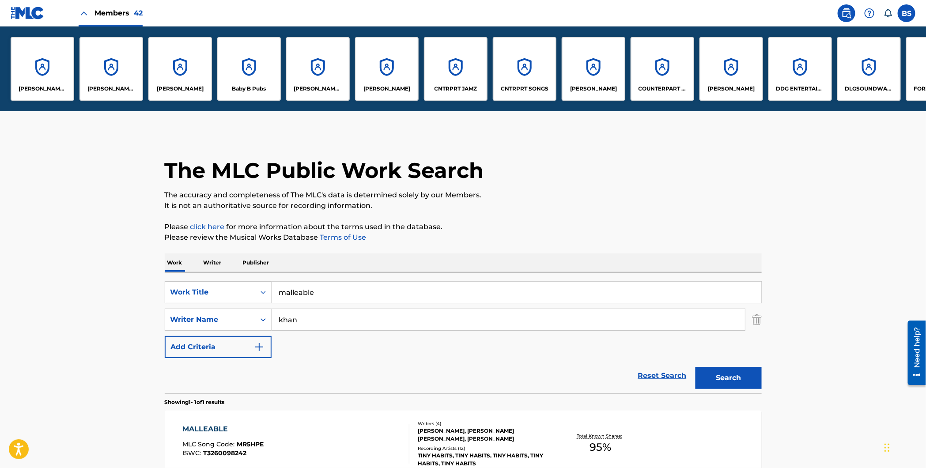
click at [509, 70] on div "CNTRPRT SONGS" at bounding box center [525, 69] width 64 height 64
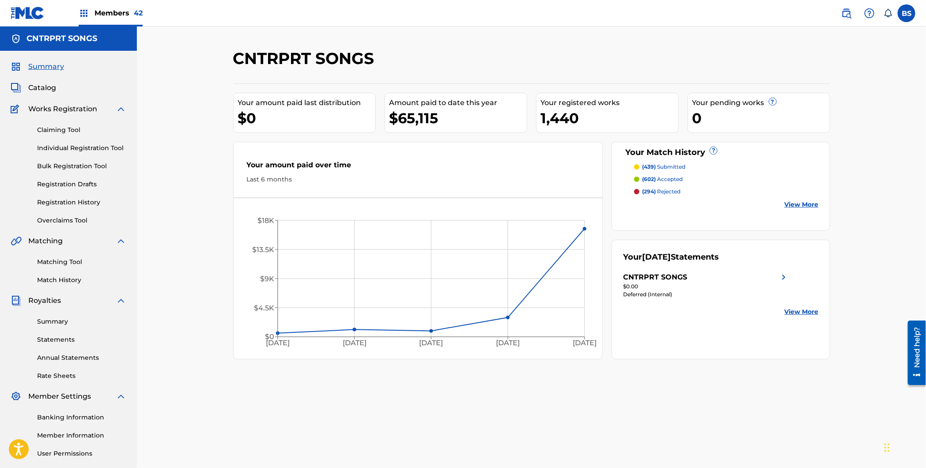
drag, startPoint x: 111, startPoint y: 16, endPoint x: 121, endPoint y: 17, distance: 10.2
click at [121, 17] on span "Members 42" at bounding box center [118, 13] width 48 height 10
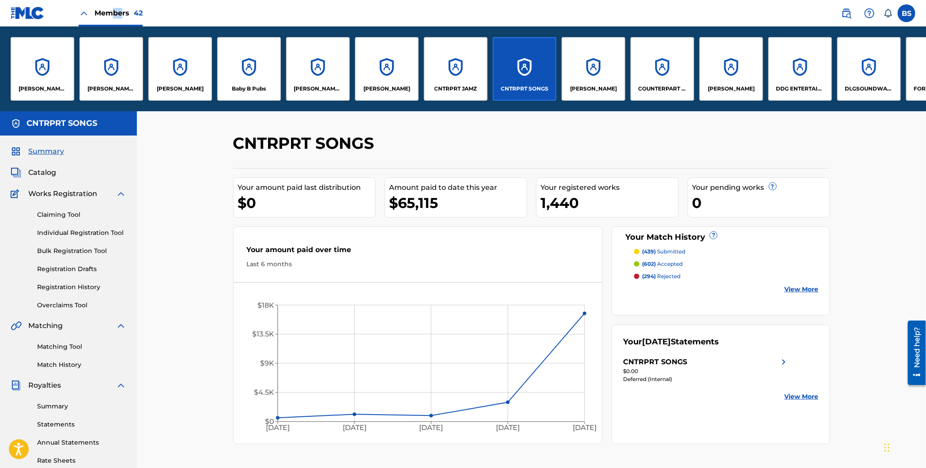
click at [462, 68] on div "CNTRPRT JAMZ" at bounding box center [456, 69] width 64 height 64
